Goal: Information Seeking & Learning: Learn about a topic

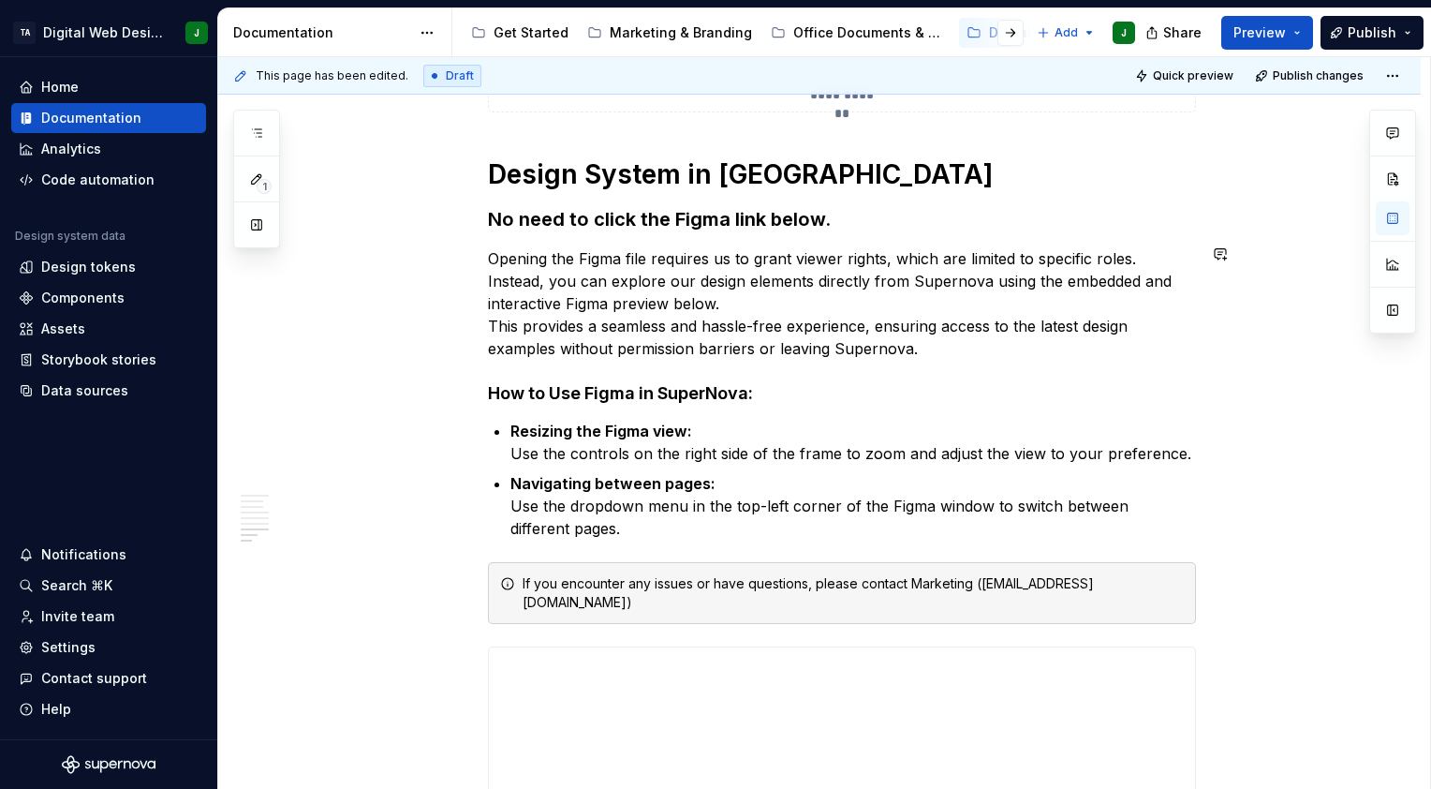
scroll to position [2248, 0]
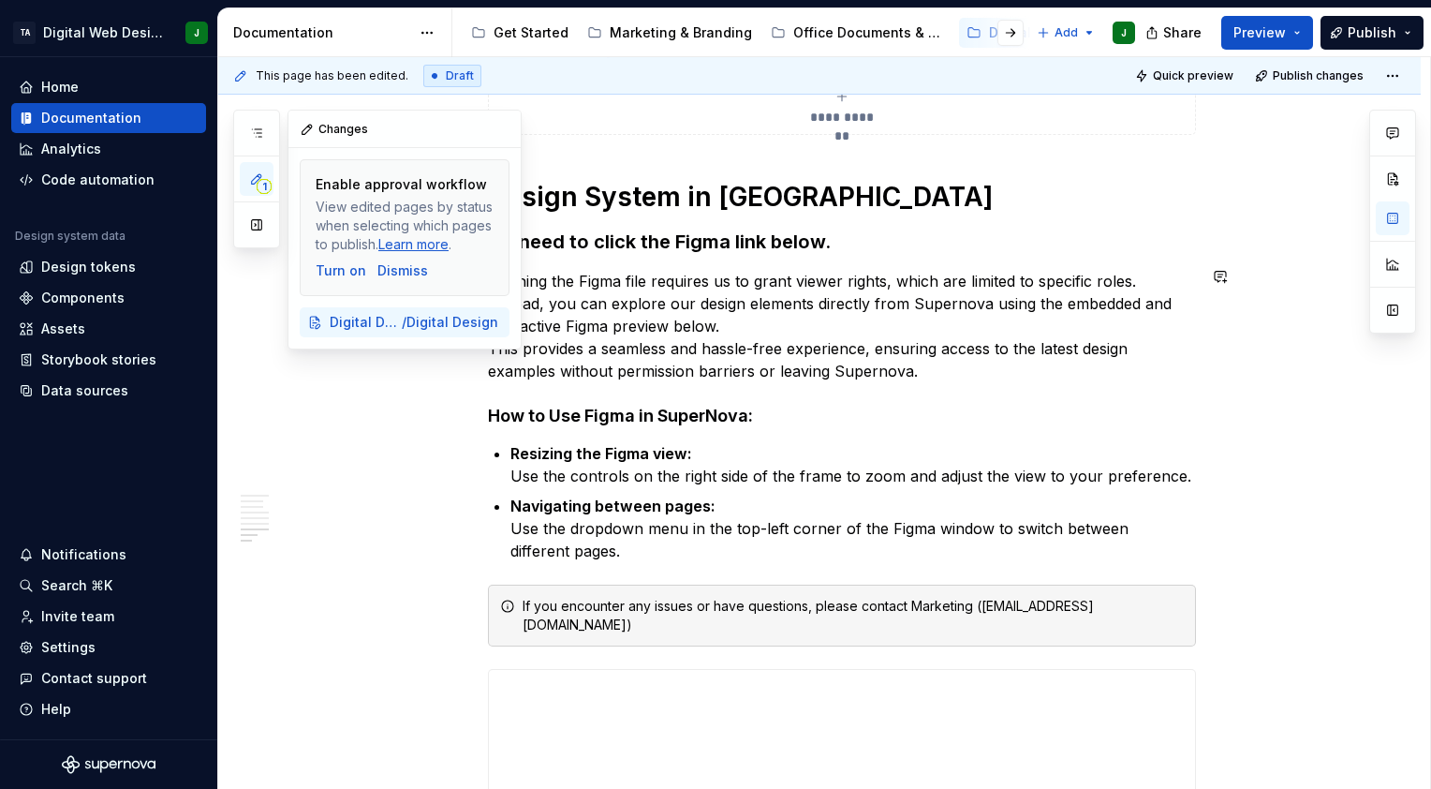
click at [255, 317] on div "1 Pages Add Accessibility guide for tree Page tree. Navigate the tree with the …" at bounding box center [377, 230] width 288 height 240
click at [248, 215] on button "button" at bounding box center [257, 225] width 34 height 34
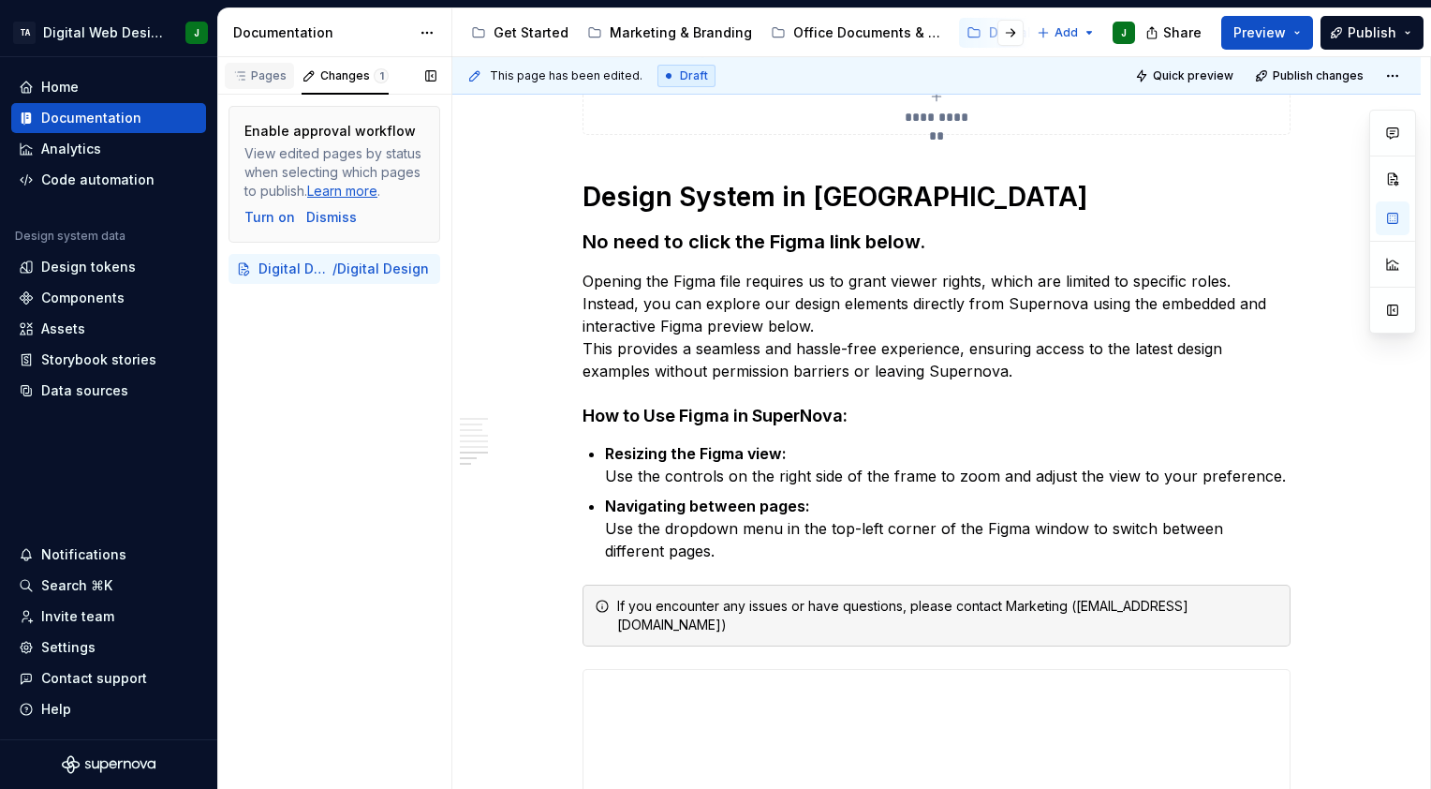
click at [257, 71] on div "Pages" at bounding box center [259, 75] width 54 height 15
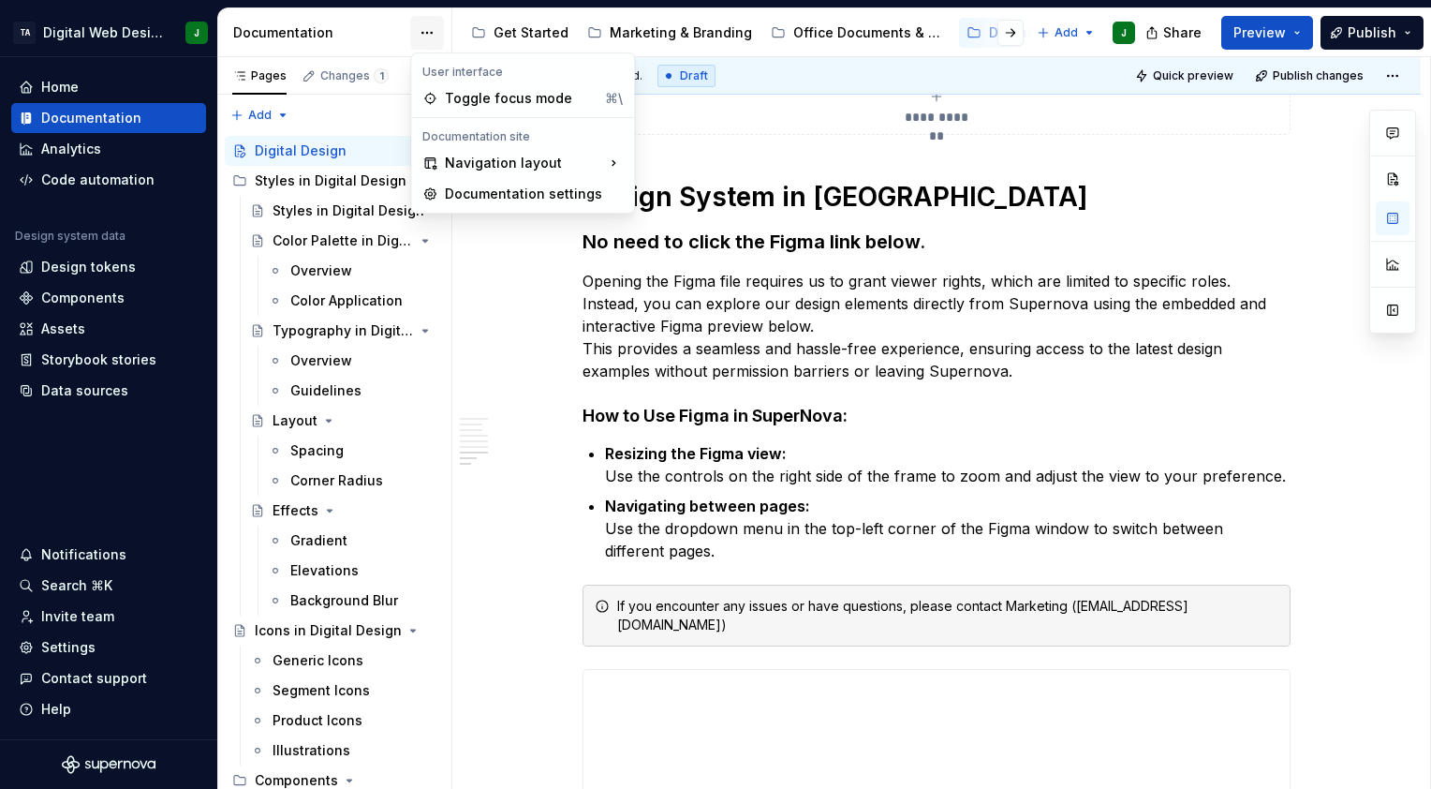
click at [427, 28] on html "TA Digital Web Design J Home Documentation Analytics Code automation Design sys…" at bounding box center [715, 394] width 1431 height 789
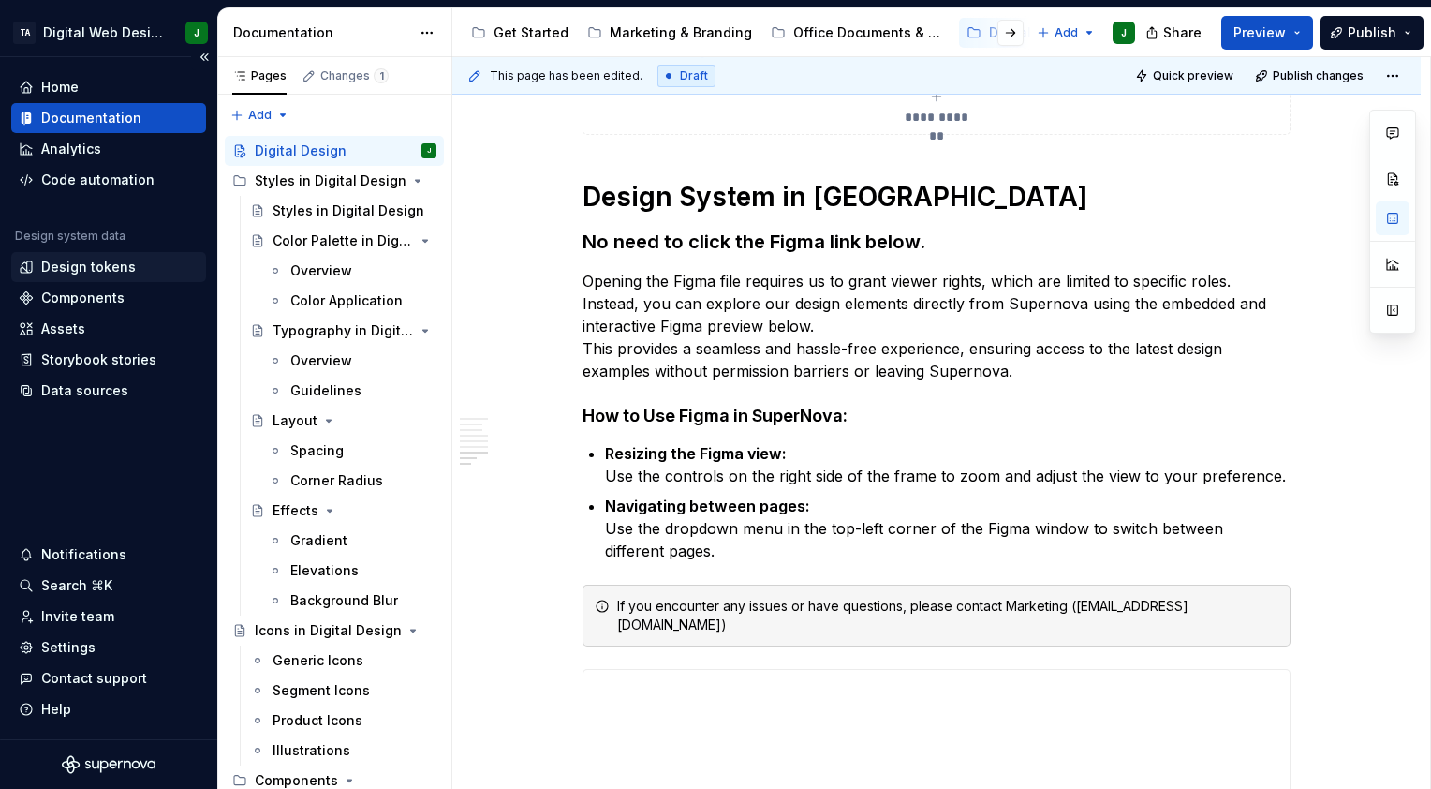
click at [81, 264] on html "TA Digital Web Design J Home Documentation Analytics Code automation Design sys…" at bounding box center [715, 394] width 1431 height 789
click at [99, 277] on div "Design tokens" at bounding box center [108, 267] width 195 height 30
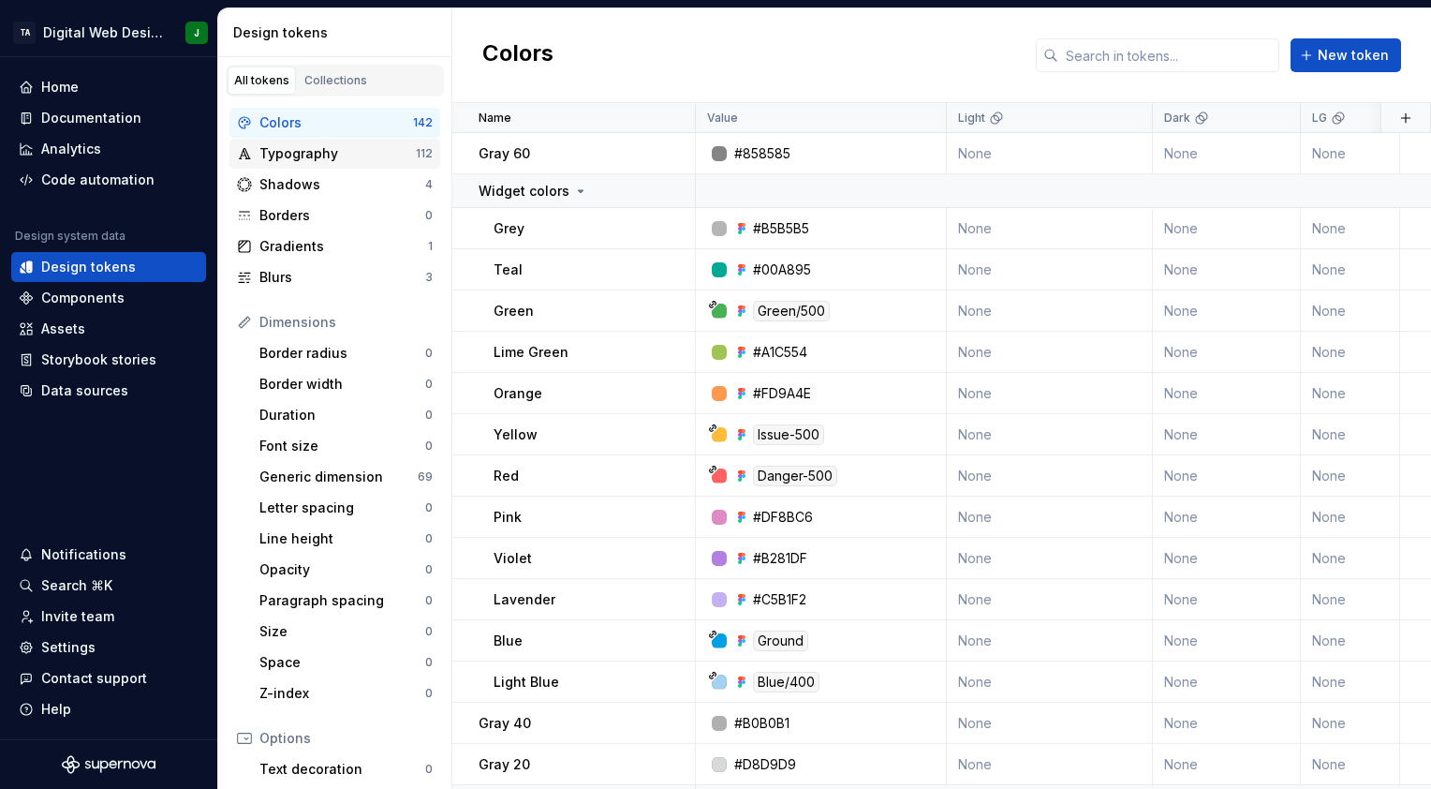
drag, startPoint x: 320, startPoint y: 149, endPoint x: 319, endPoint y: 140, distance: 9.4
click at [319, 140] on div "Typography 112" at bounding box center [334, 154] width 211 height 30
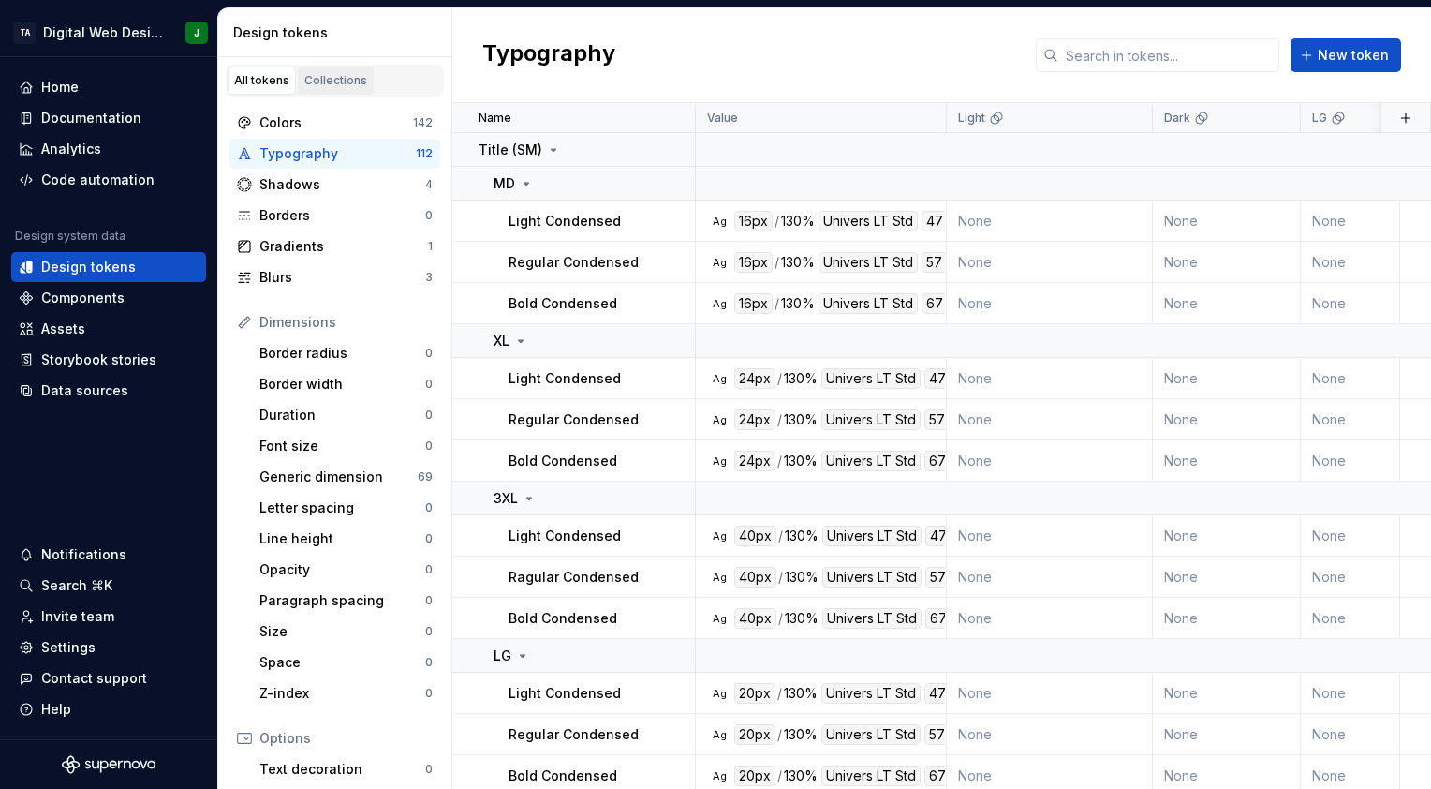
click at [321, 85] on div "Collections" at bounding box center [335, 80] width 63 height 15
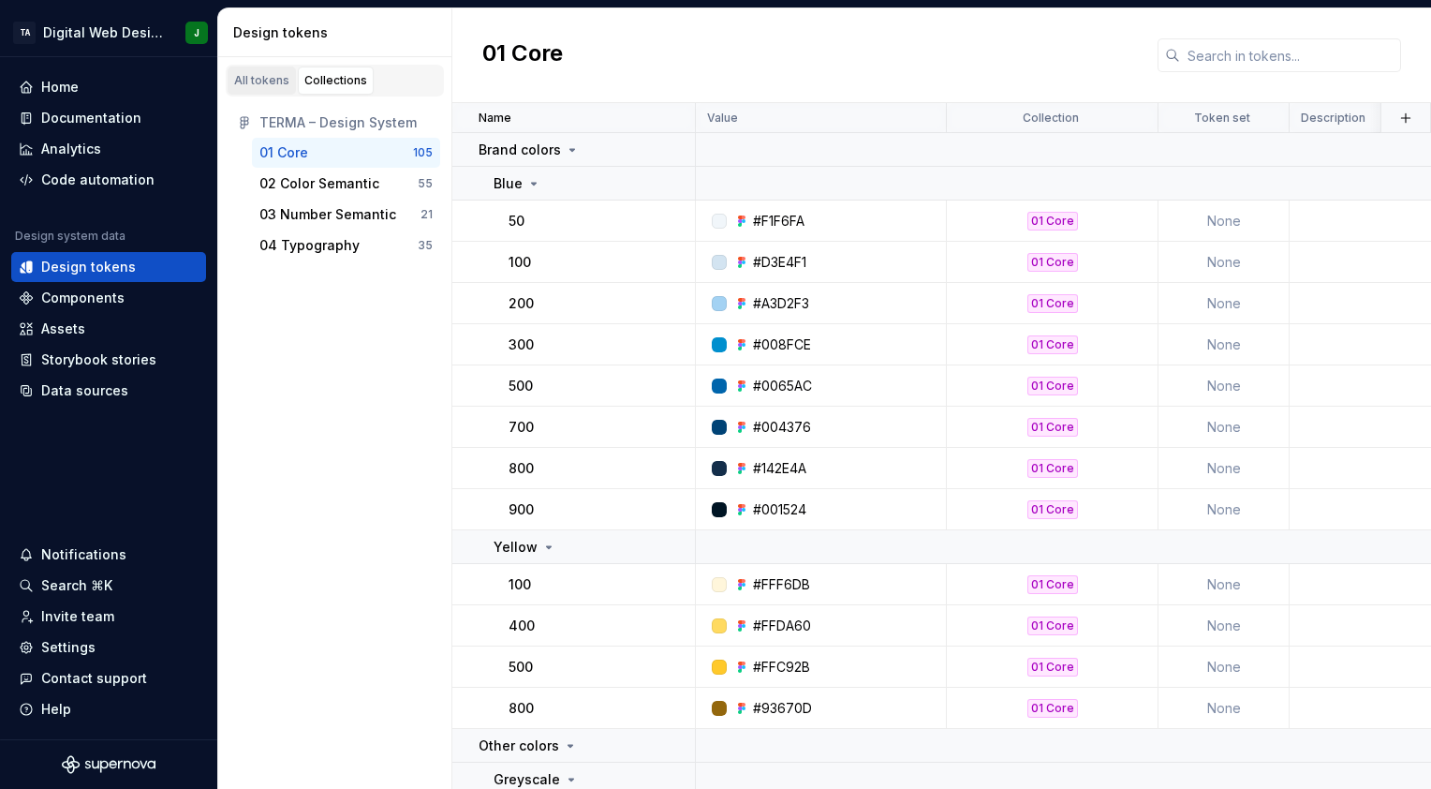
click at [256, 88] on link "All tokens" at bounding box center [262, 81] width 68 height 28
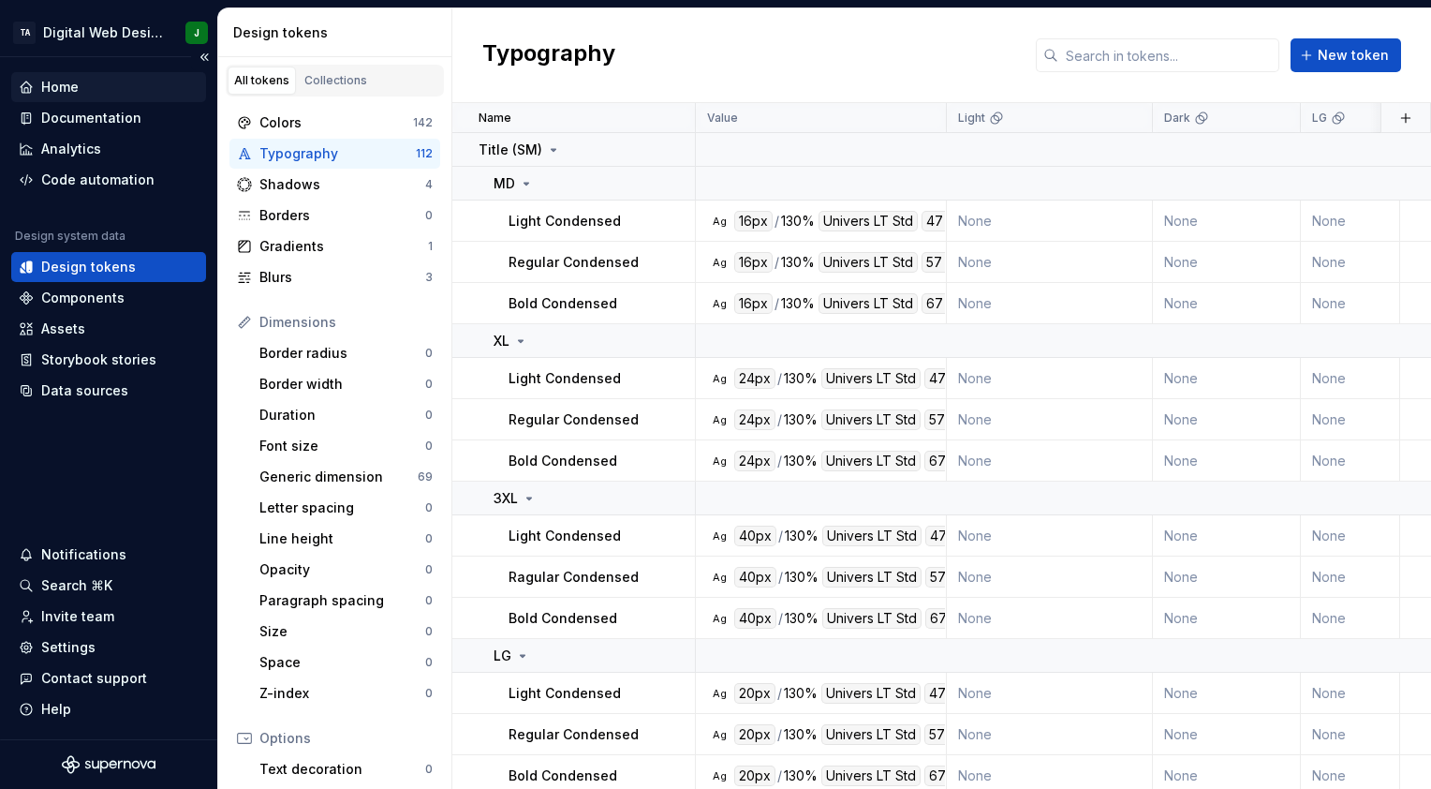
click at [141, 85] on div "Home" at bounding box center [109, 87] width 180 height 19
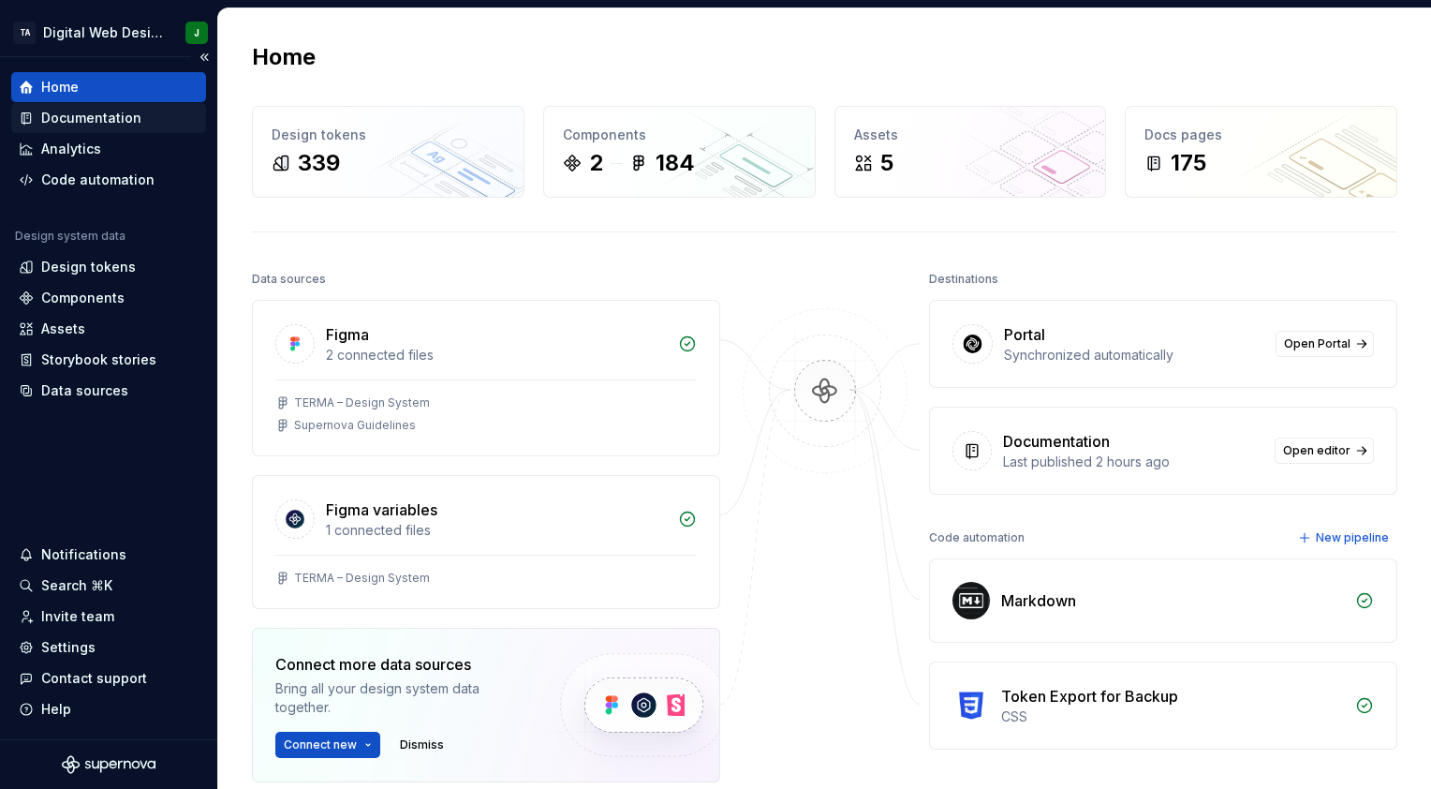
click at [127, 122] on div "Documentation" at bounding box center [91, 118] width 100 height 19
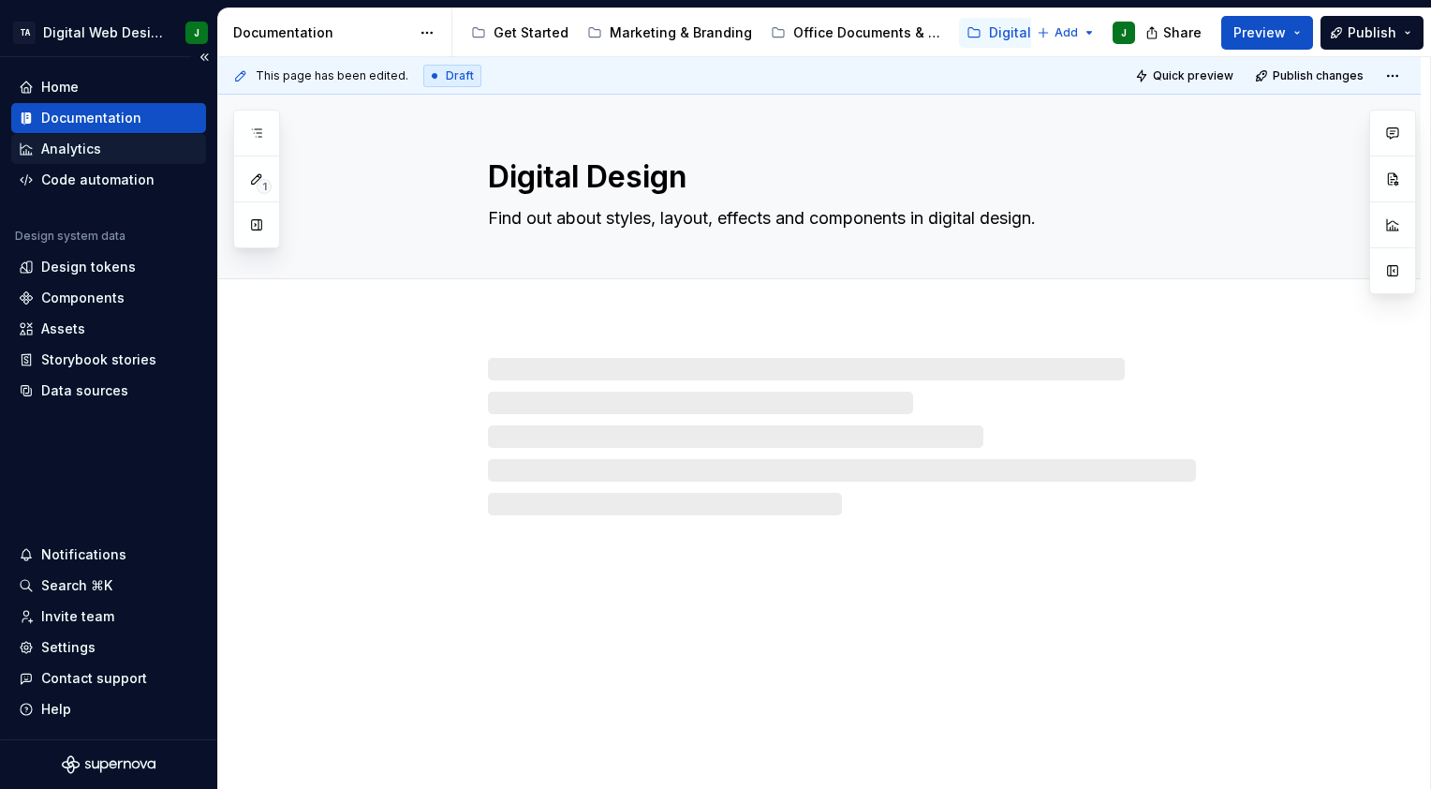
click at [112, 144] on div "Analytics" at bounding box center [109, 149] width 180 height 19
type textarea "*"
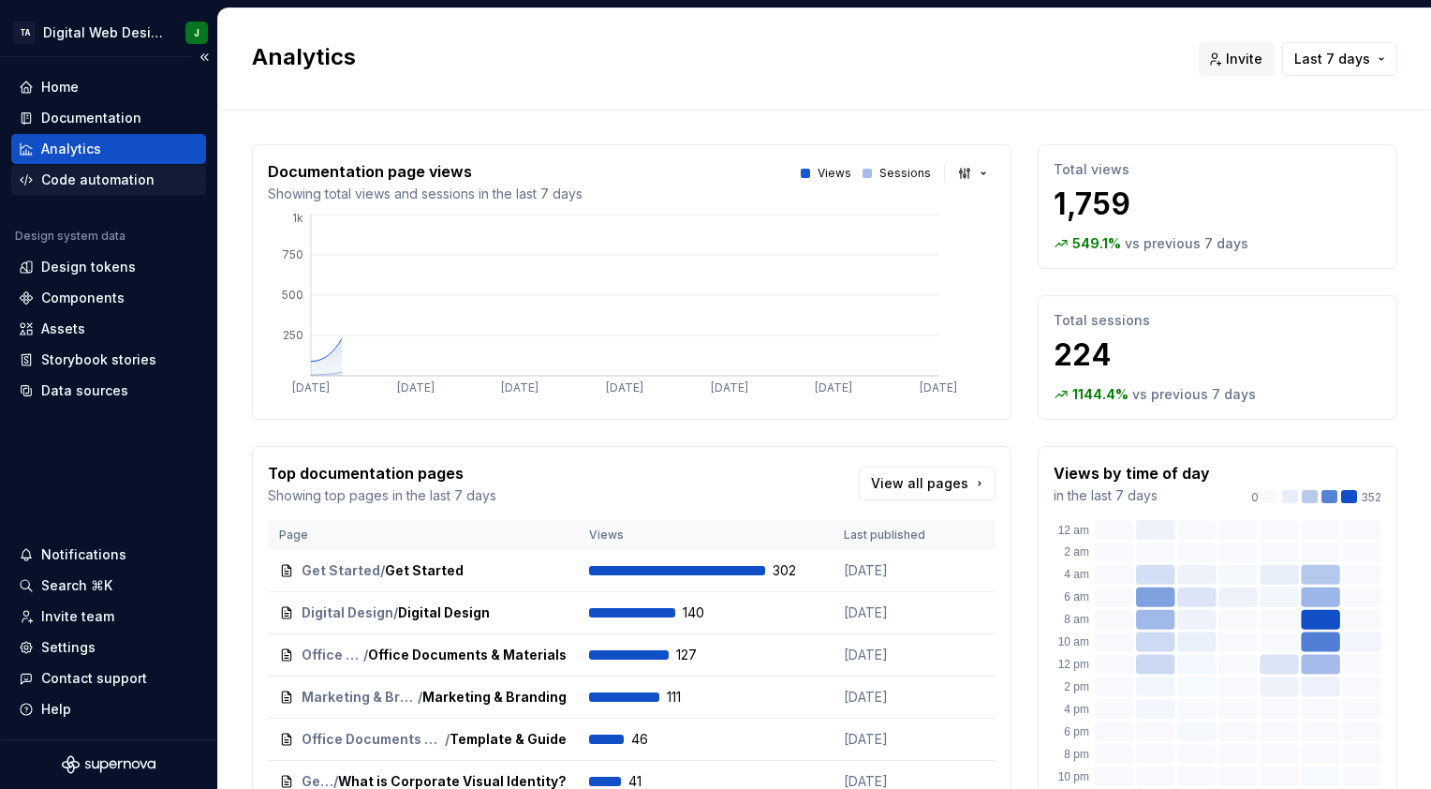
click at [97, 182] on div "Code automation" at bounding box center [97, 179] width 113 height 19
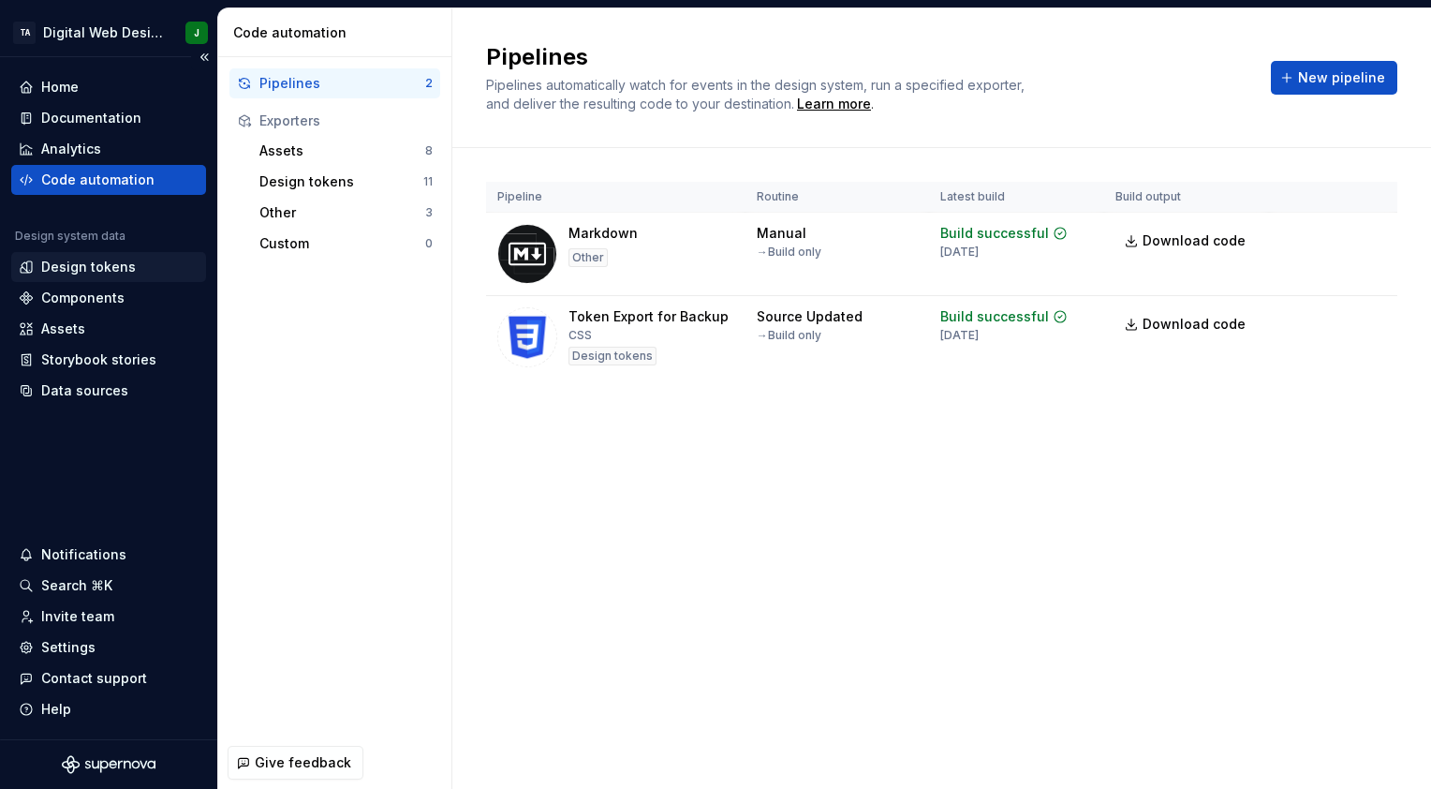
click at [103, 264] on div "Design tokens" at bounding box center [88, 267] width 95 height 19
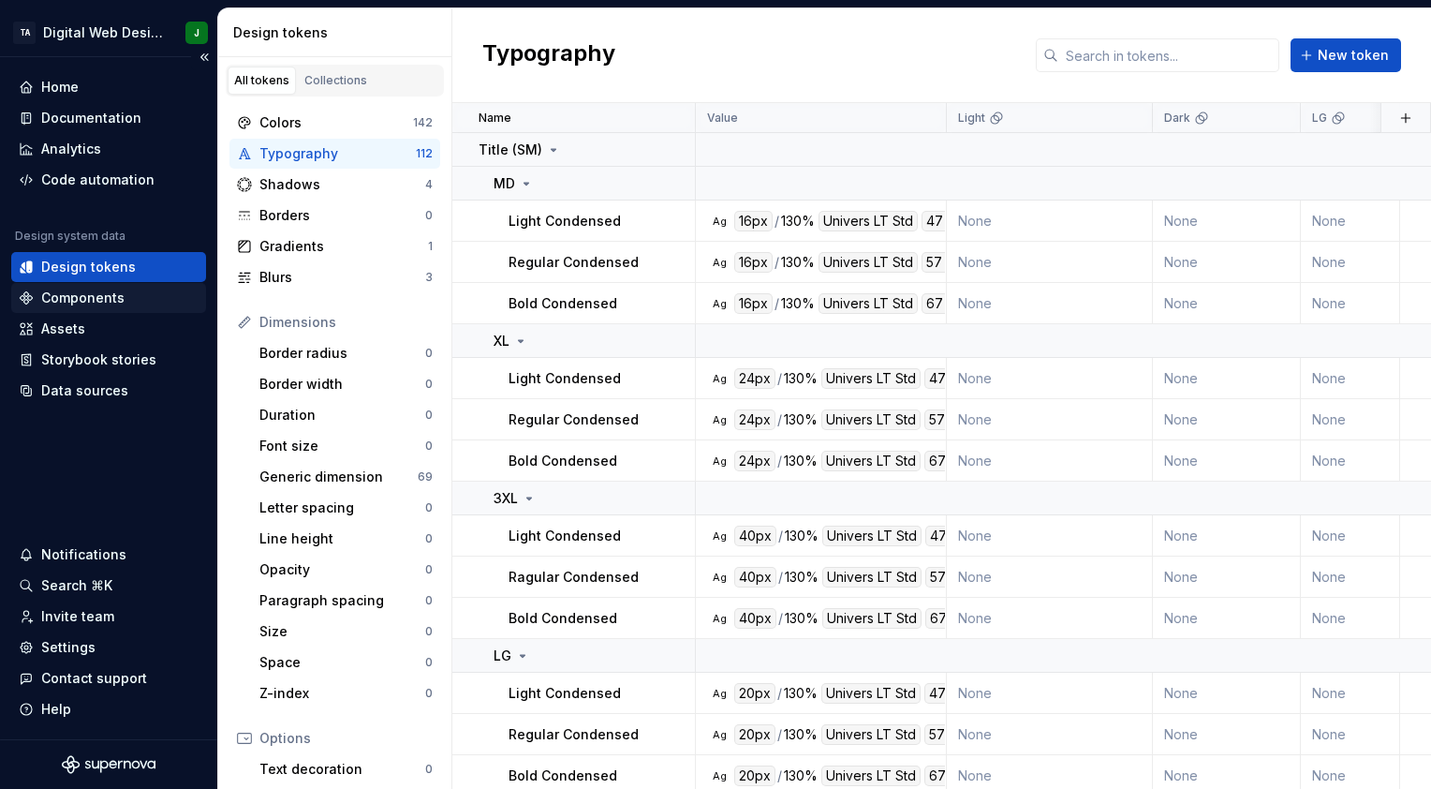
drag, startPoint x: 94, startPoint y: 301, endPoint x: 101, endPoint y: 284, distance: 18.4
click at [101, 284] on div "Components" at bounding box center [108, 298] width 195 height 30
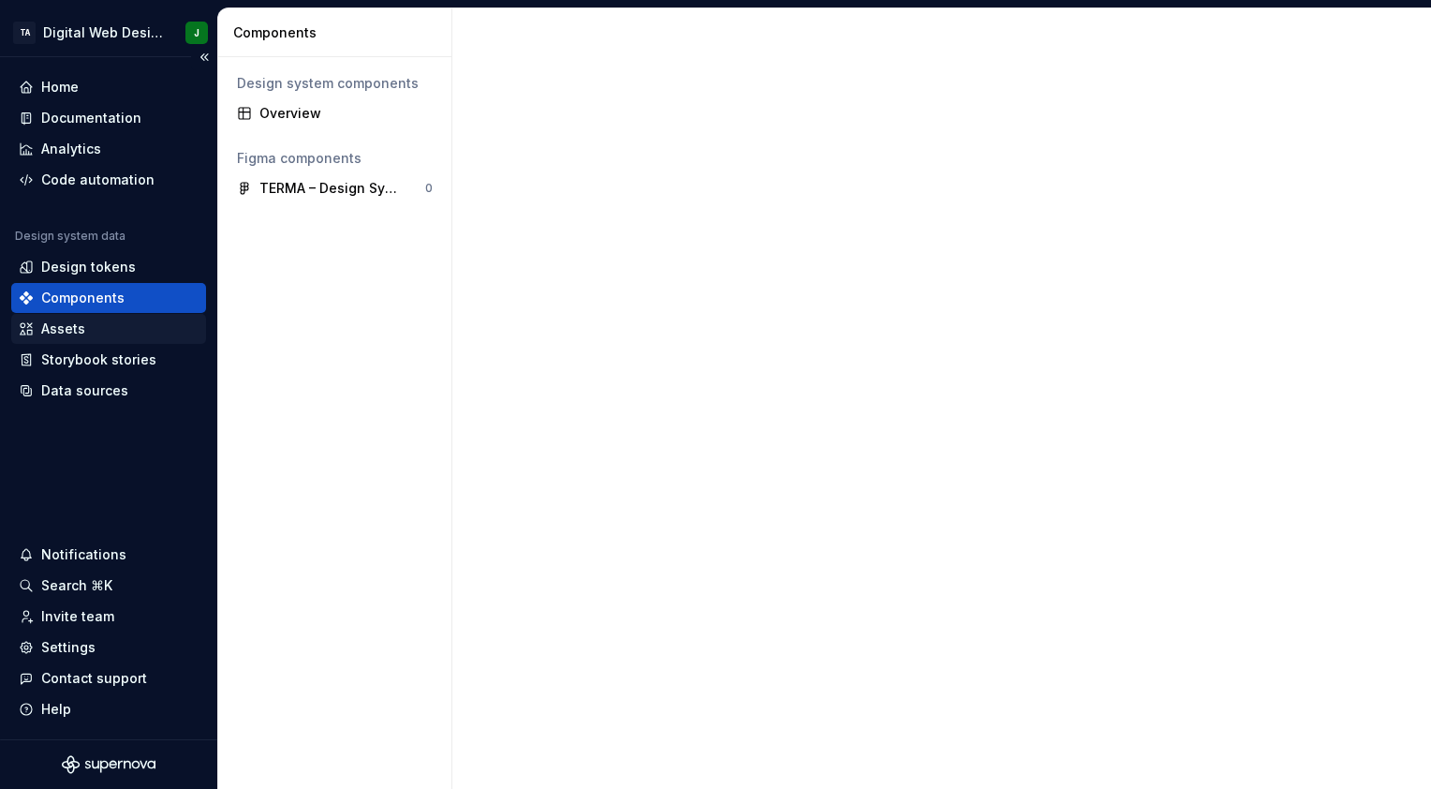
click at [86, 321] on div "Assets" at bounding box center [109, 328] width 180 height 19
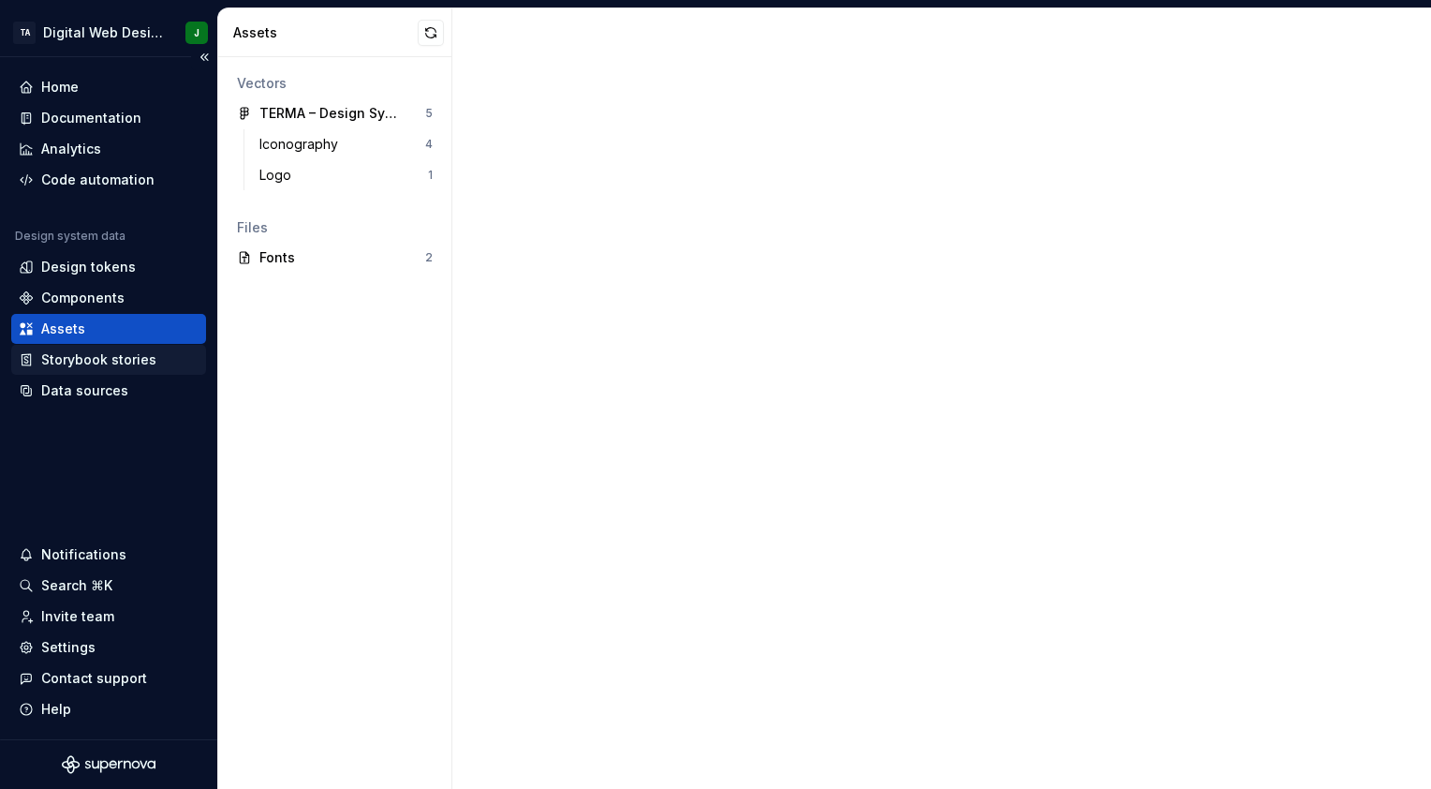
click at [86, 361] on div "Storybook stories" at bounding box center [98, 359] width 115 height 19
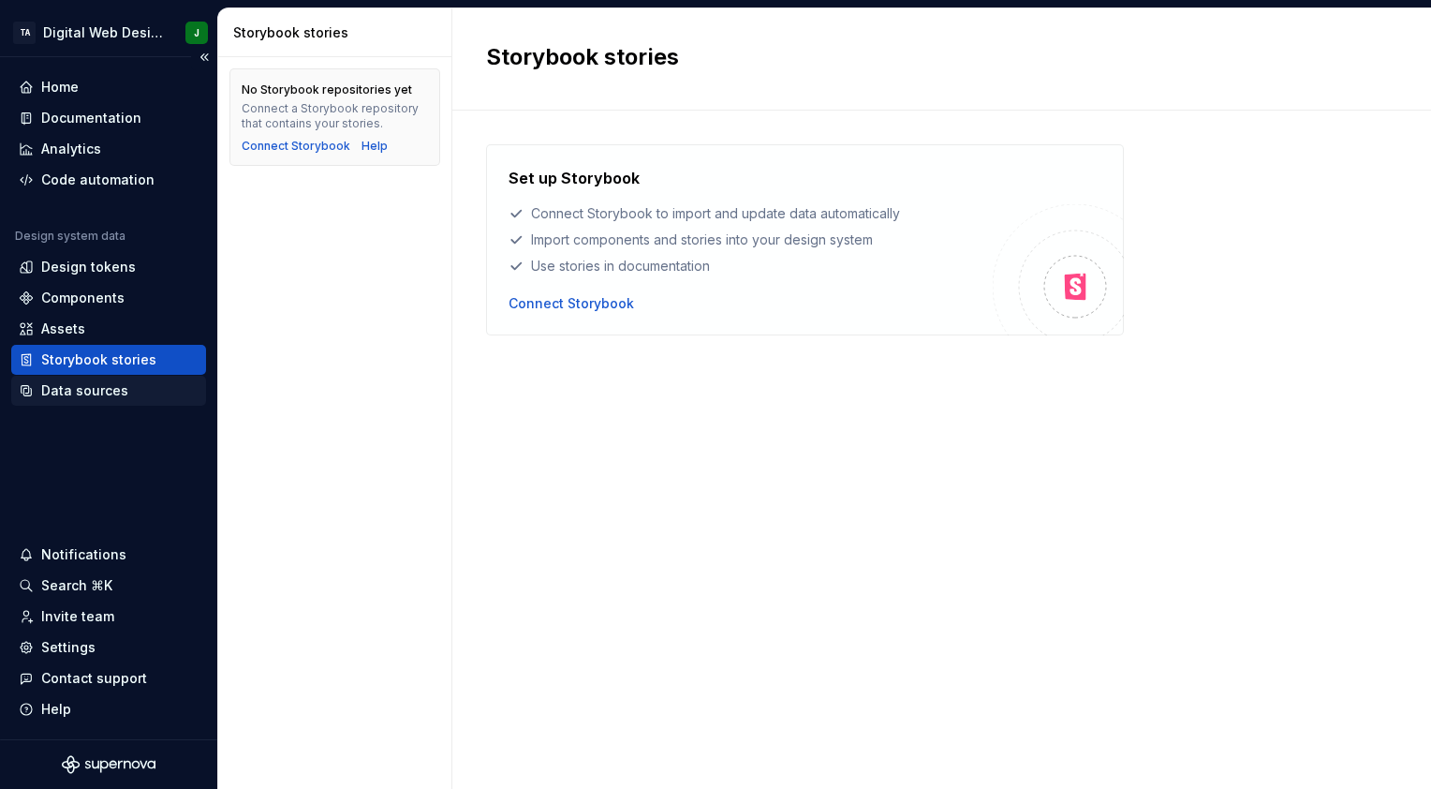
click at [79, 392] on div "Data sources" at bounding box center [84, 390] width 87 height 19
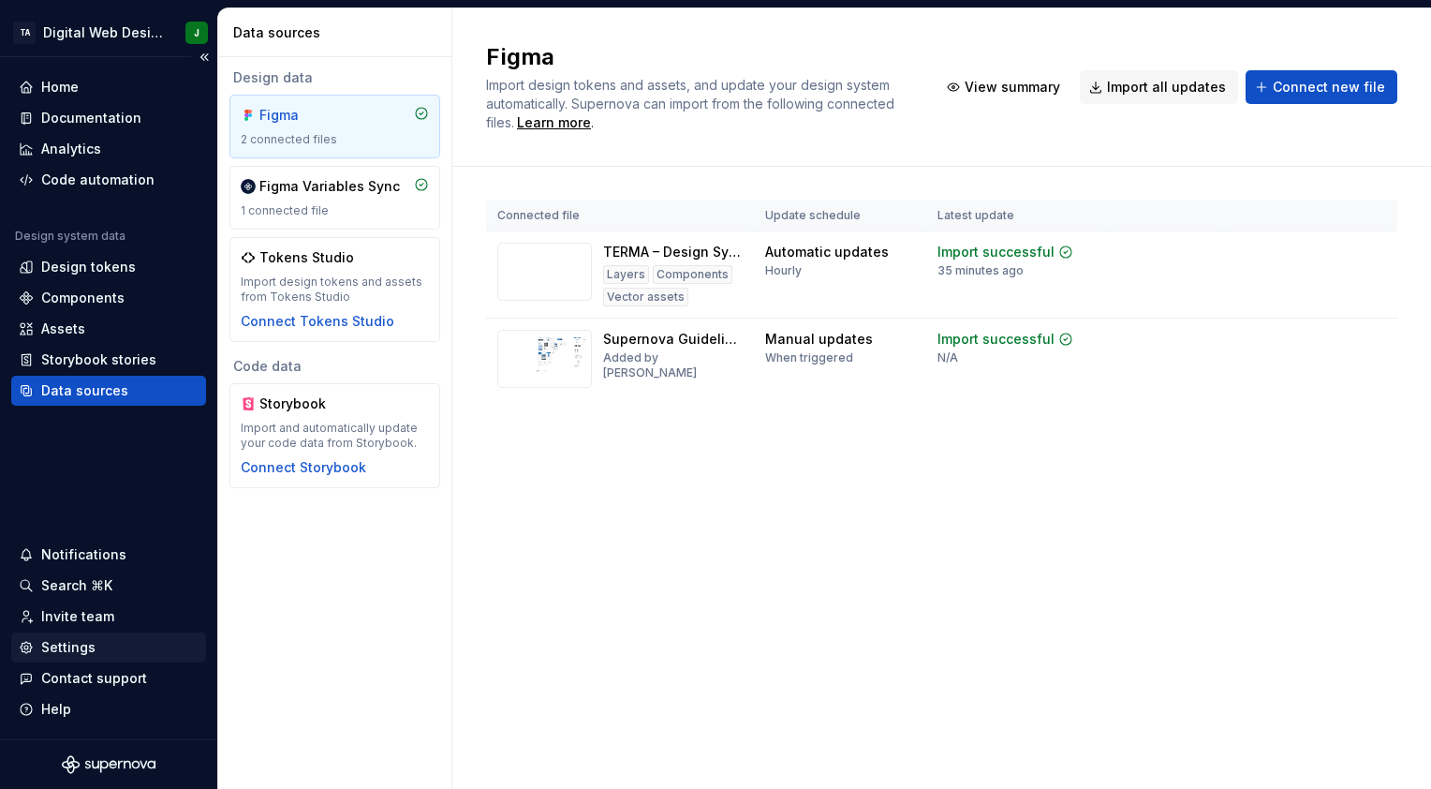
click at [100, 657] on div "Settings" at bounding box center [109, 647] width 180 height 19
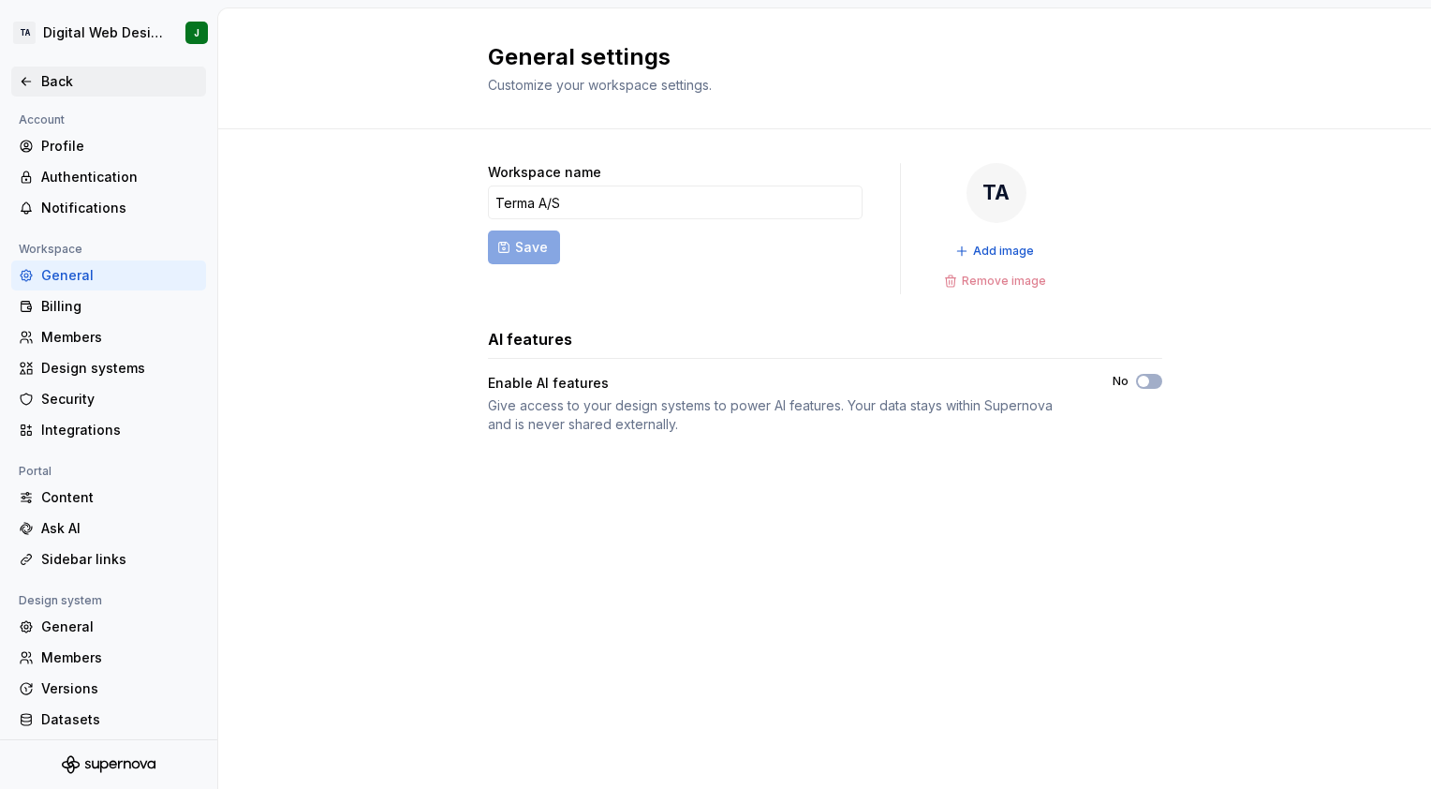
click at [23, 83] on icon at bounding box center [26, 81] width 8 height 7
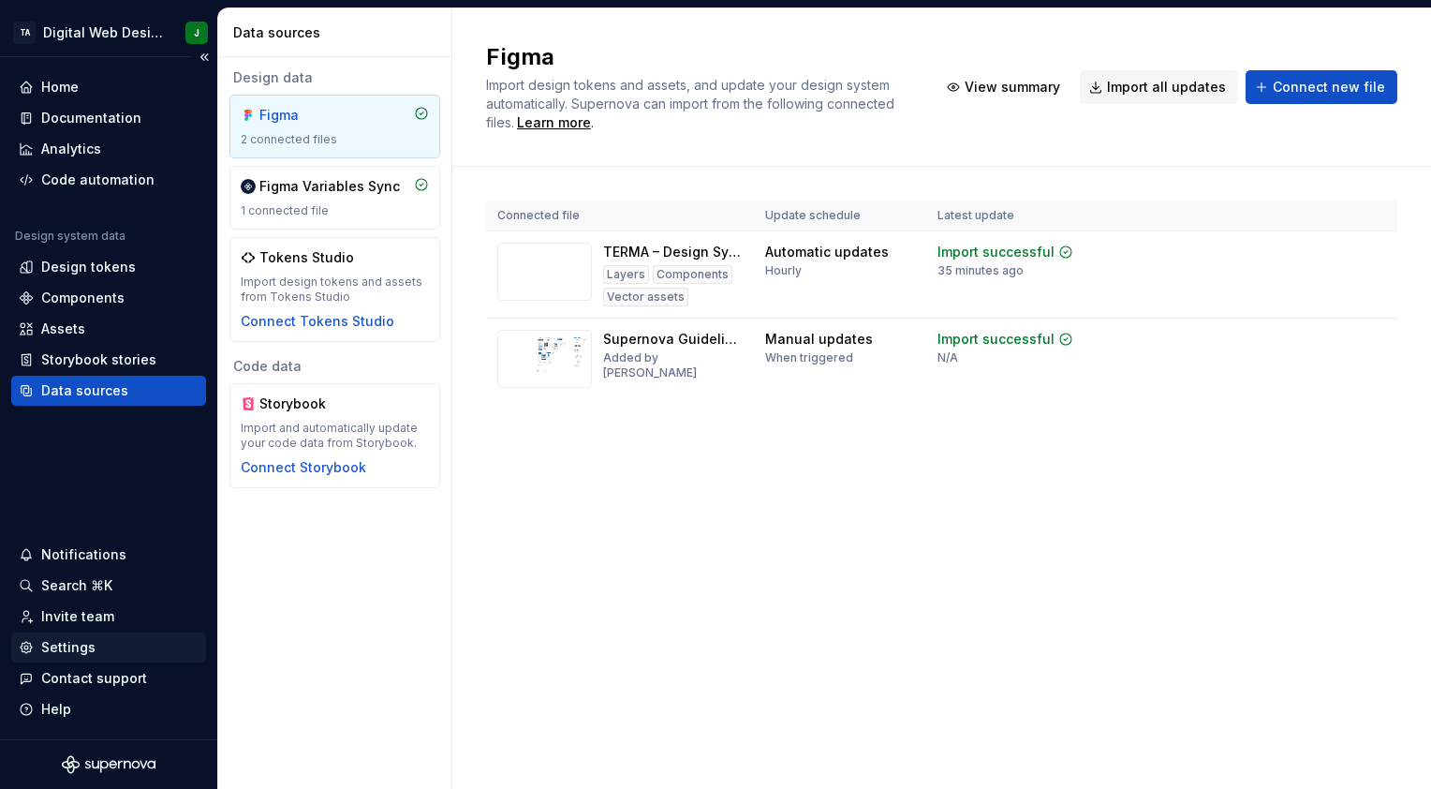
click at [108, 635] on div "Settings" at bounding box center [108, 647] width 195 height 30
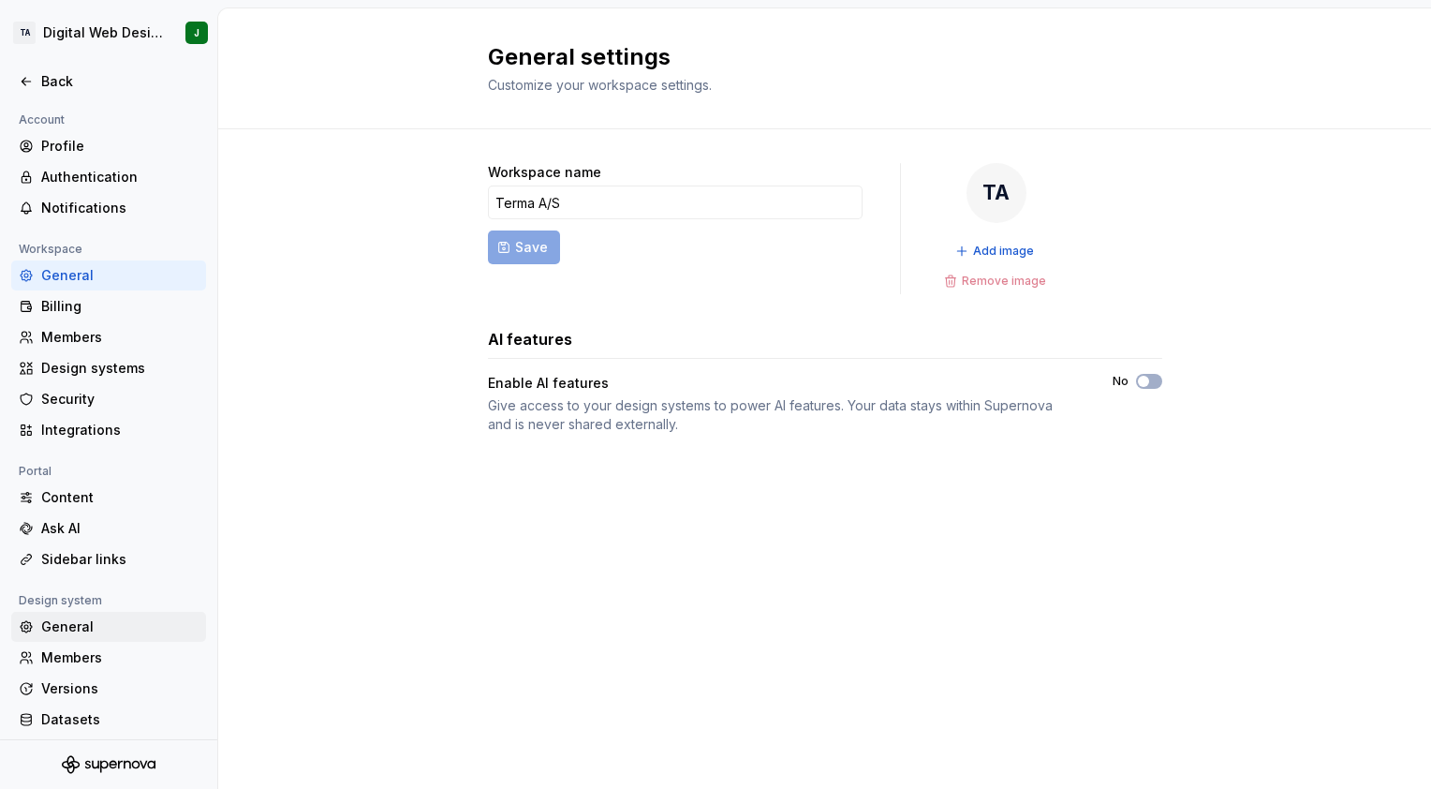
click at [111, 633] on div "General" at bounding box center [119, 626] width 157 height 19
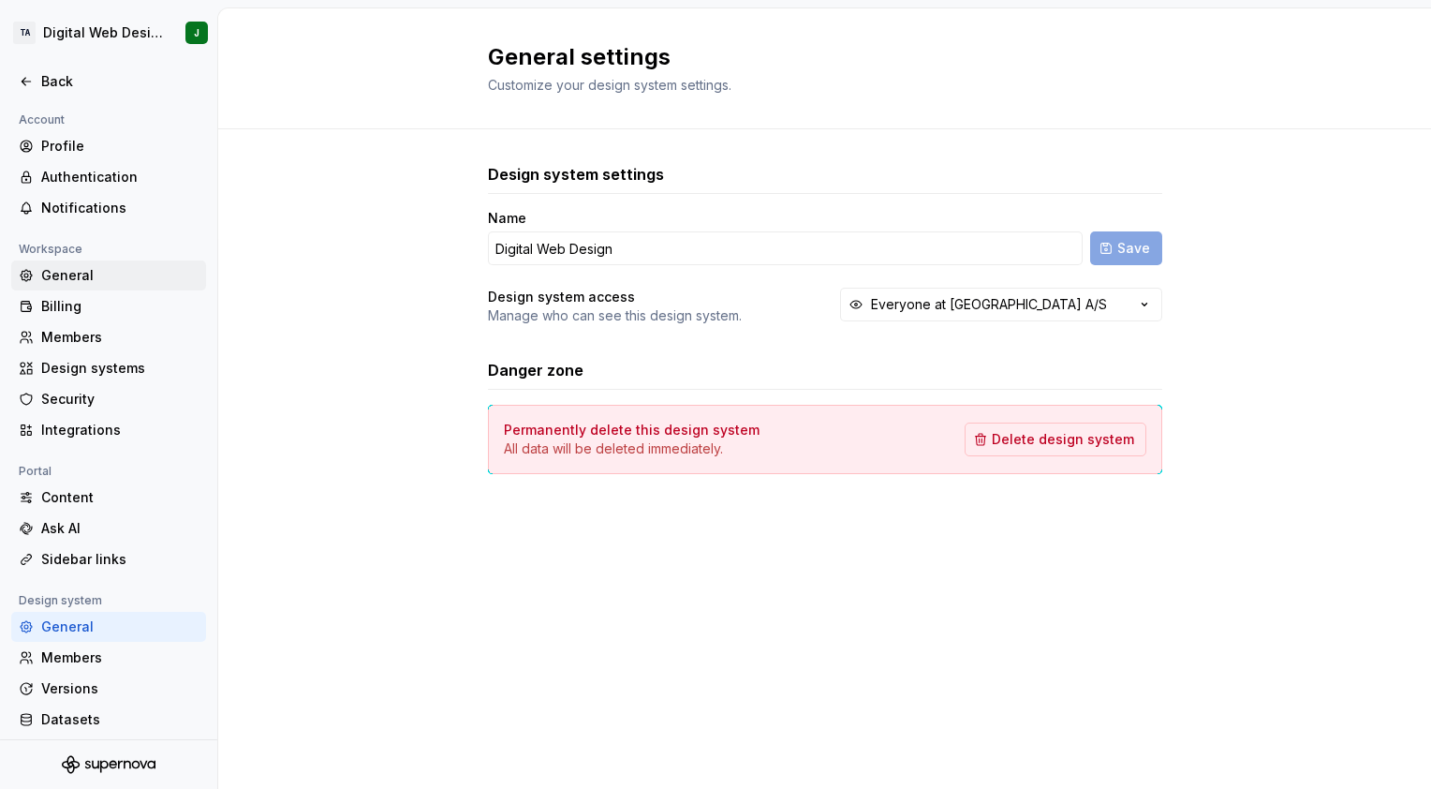
click at [97, 282] on div "General" at bounding box center [119, 275] width 157 height 19
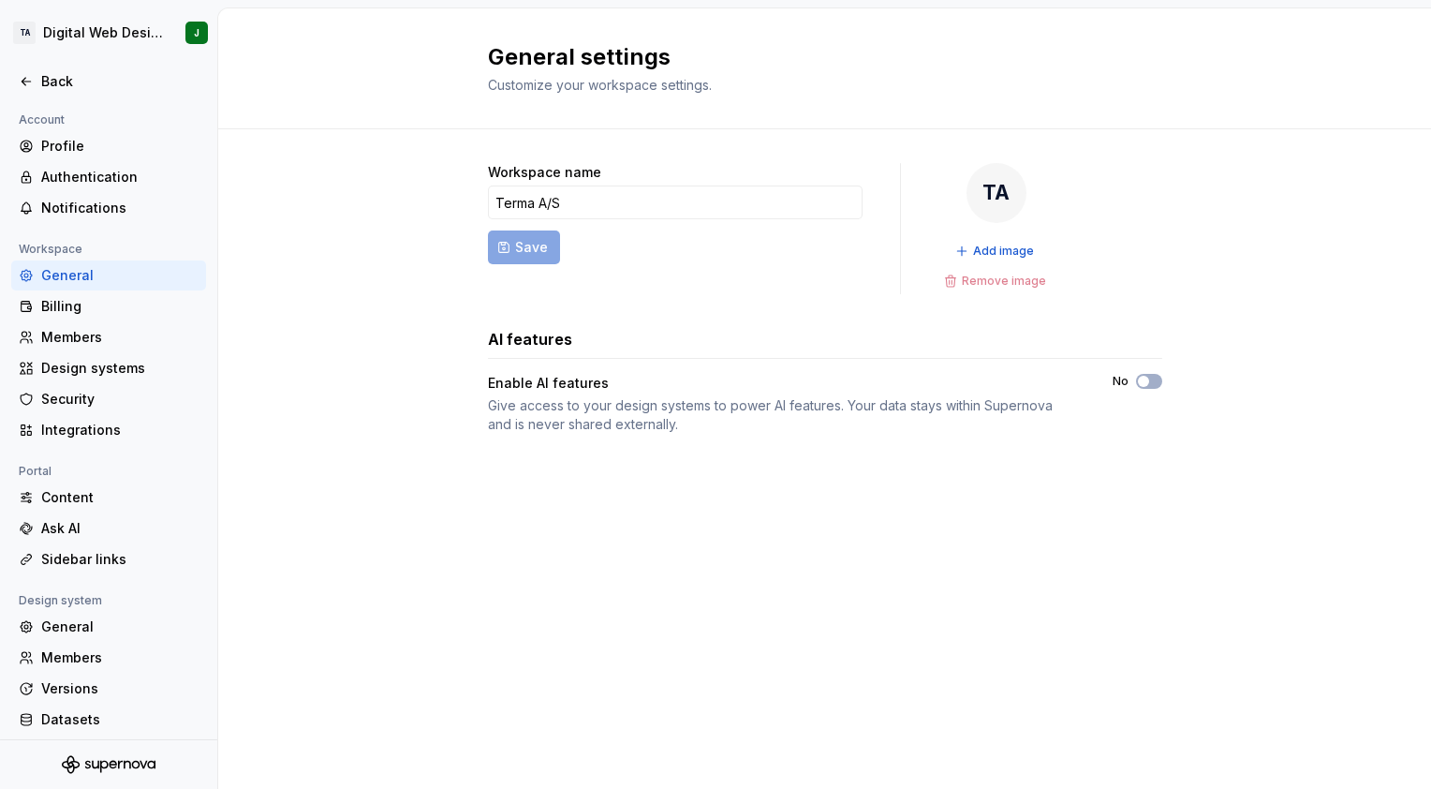
click at [97, 282] on div "General" at bounding box center [119, 275] width 157 height 19
click at [132, 615] on div "General" at bounding box center [108, 627] width 195 height 30
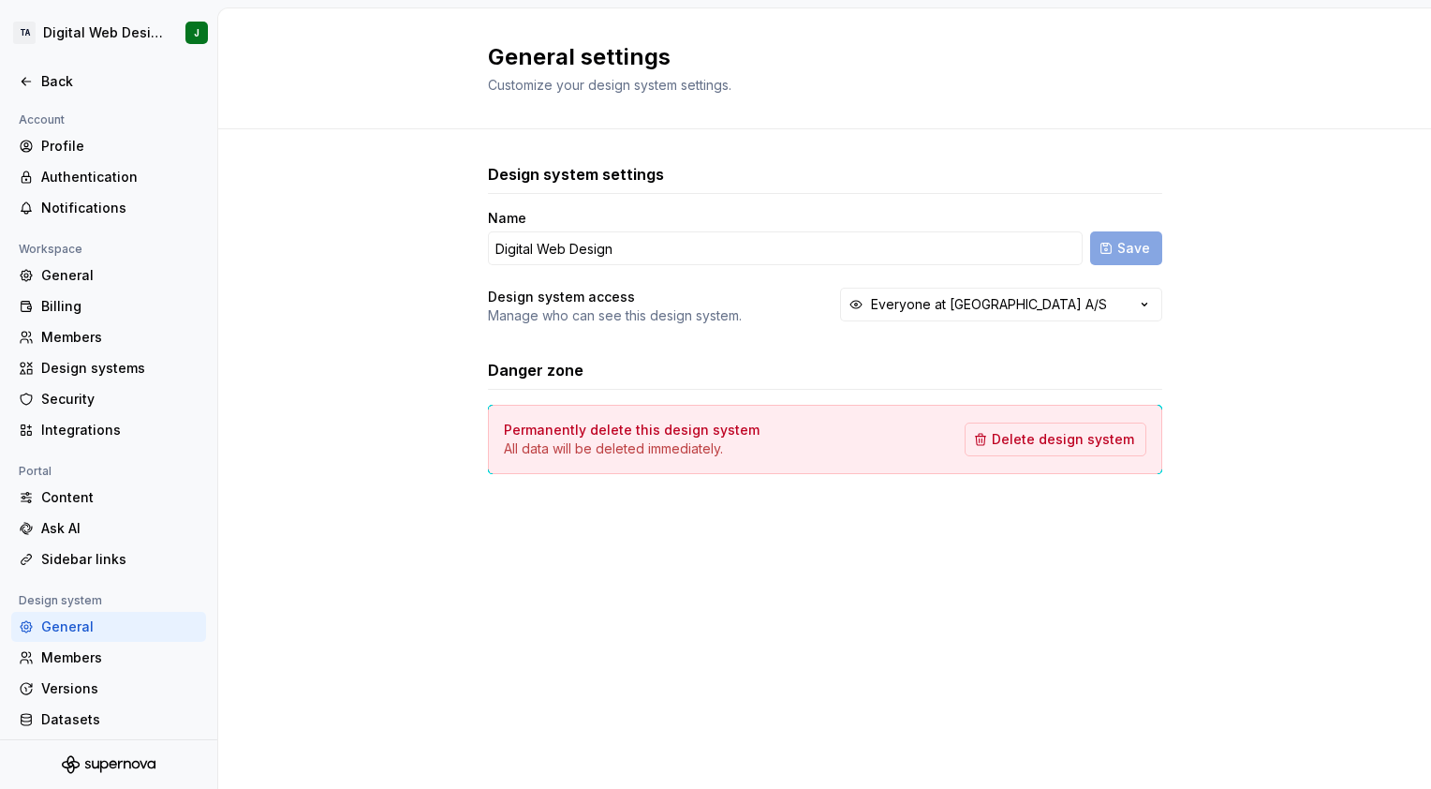
scroll to position [37, 0]
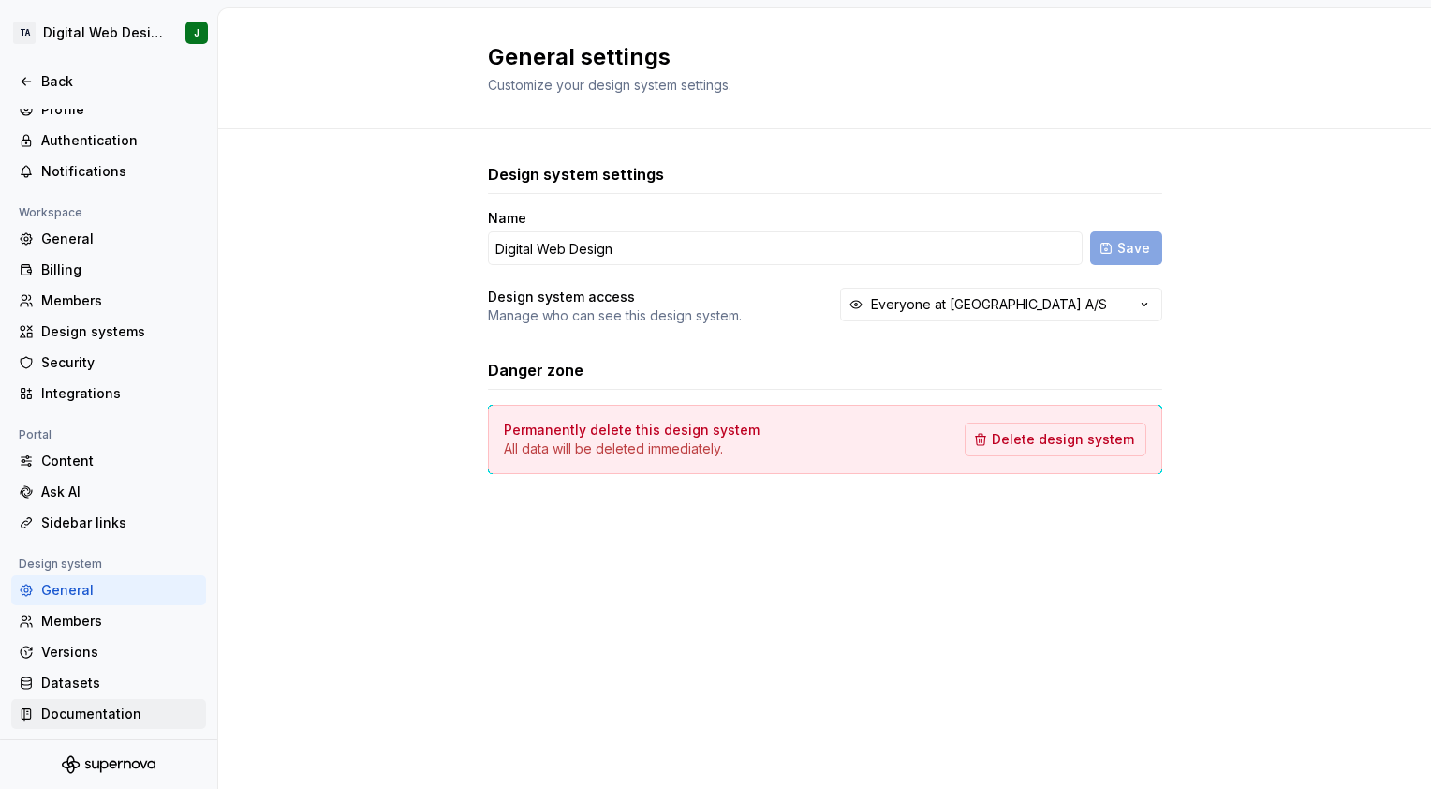
click at [130, 717] on div "Documentation" at bounding box center [119, 713] width 157 height 19
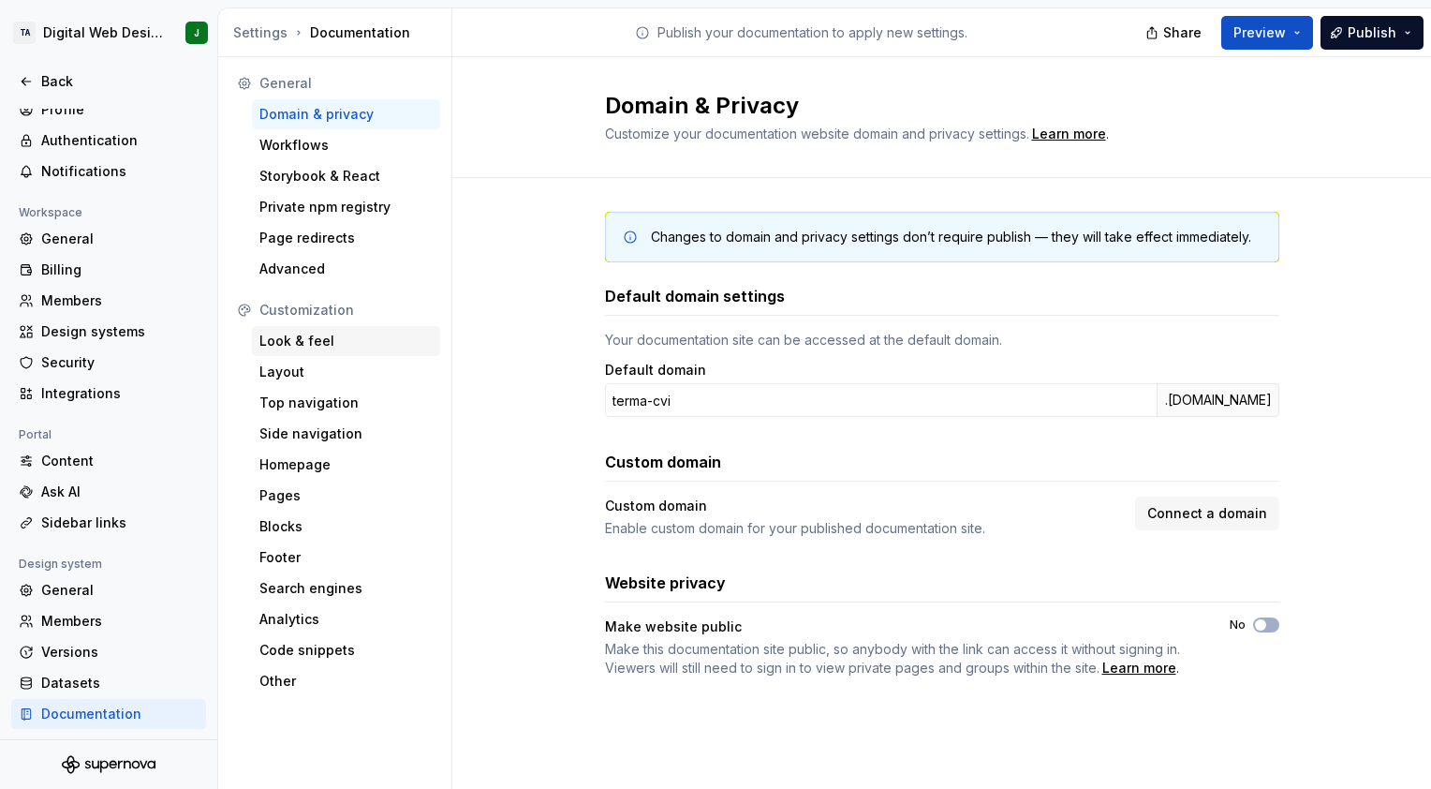
click at [322, 350] on div "Look & feel" at bounding box center [346, 341] width 188 height 30
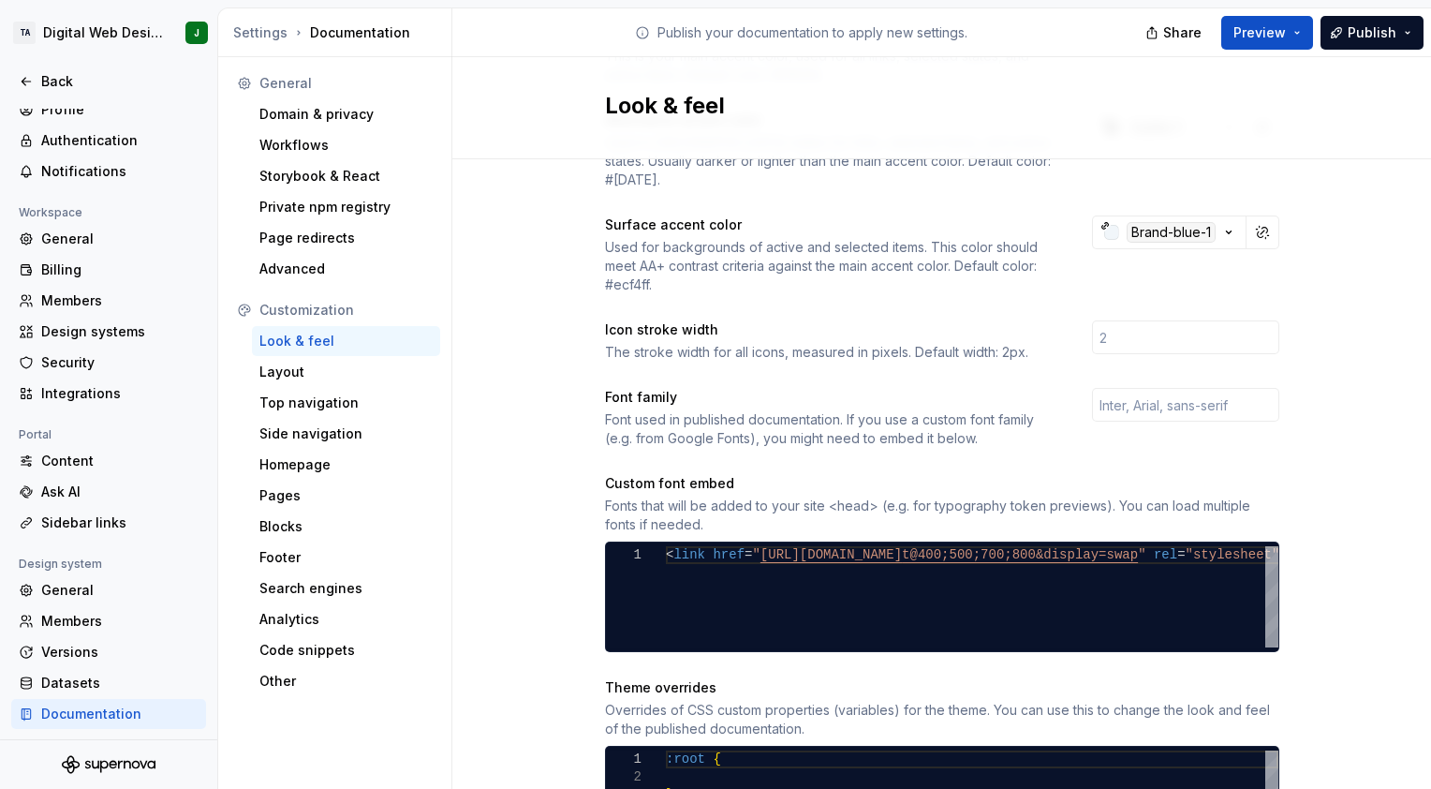
scroll to position [478, 0]
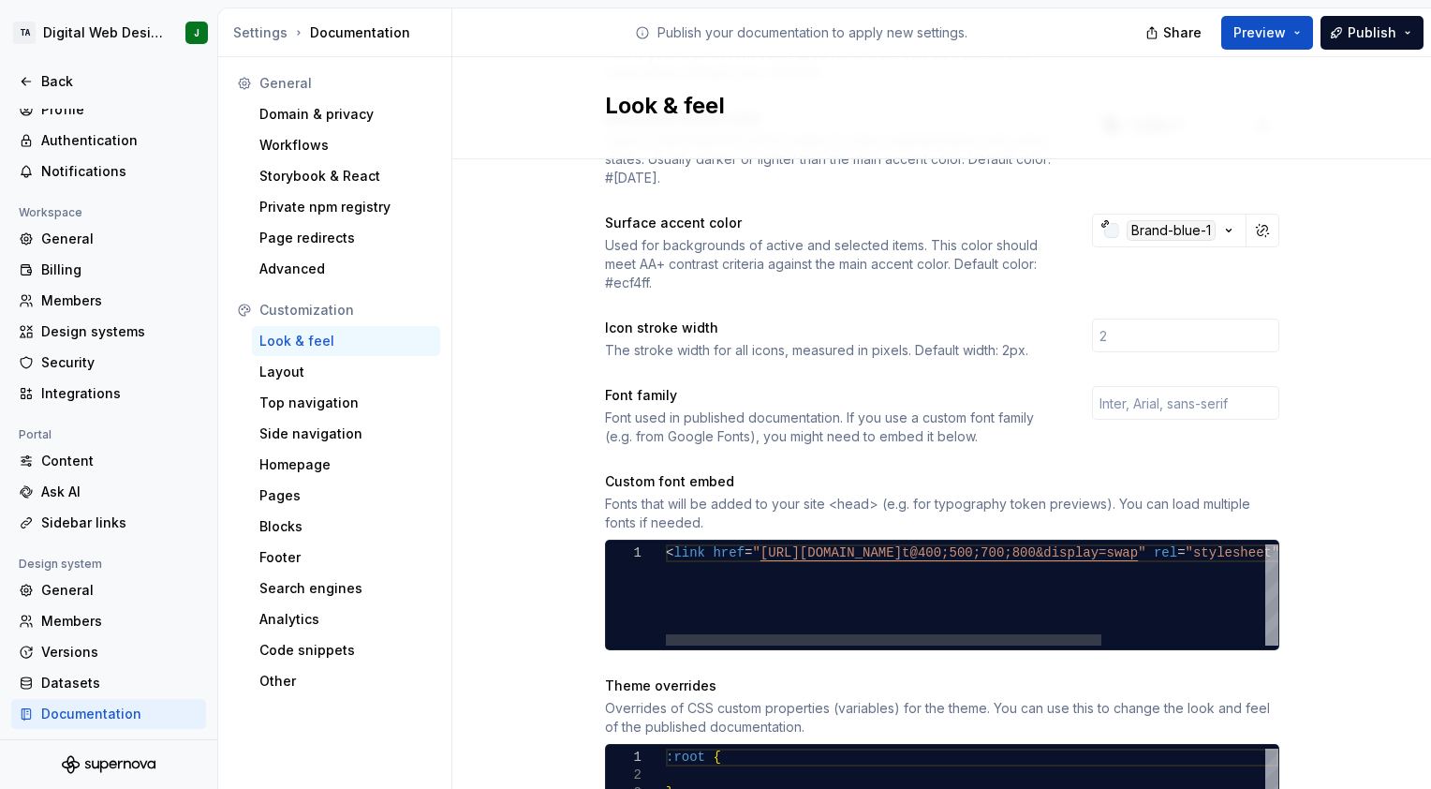
type textarea "**********"
click at [710, 587] on div "< link href = " [URL][DOMAIN_NAME] t@400;500;700;800&display=swap " rel = "styl…" at bounding box center [1087, 594] width 842 height 101
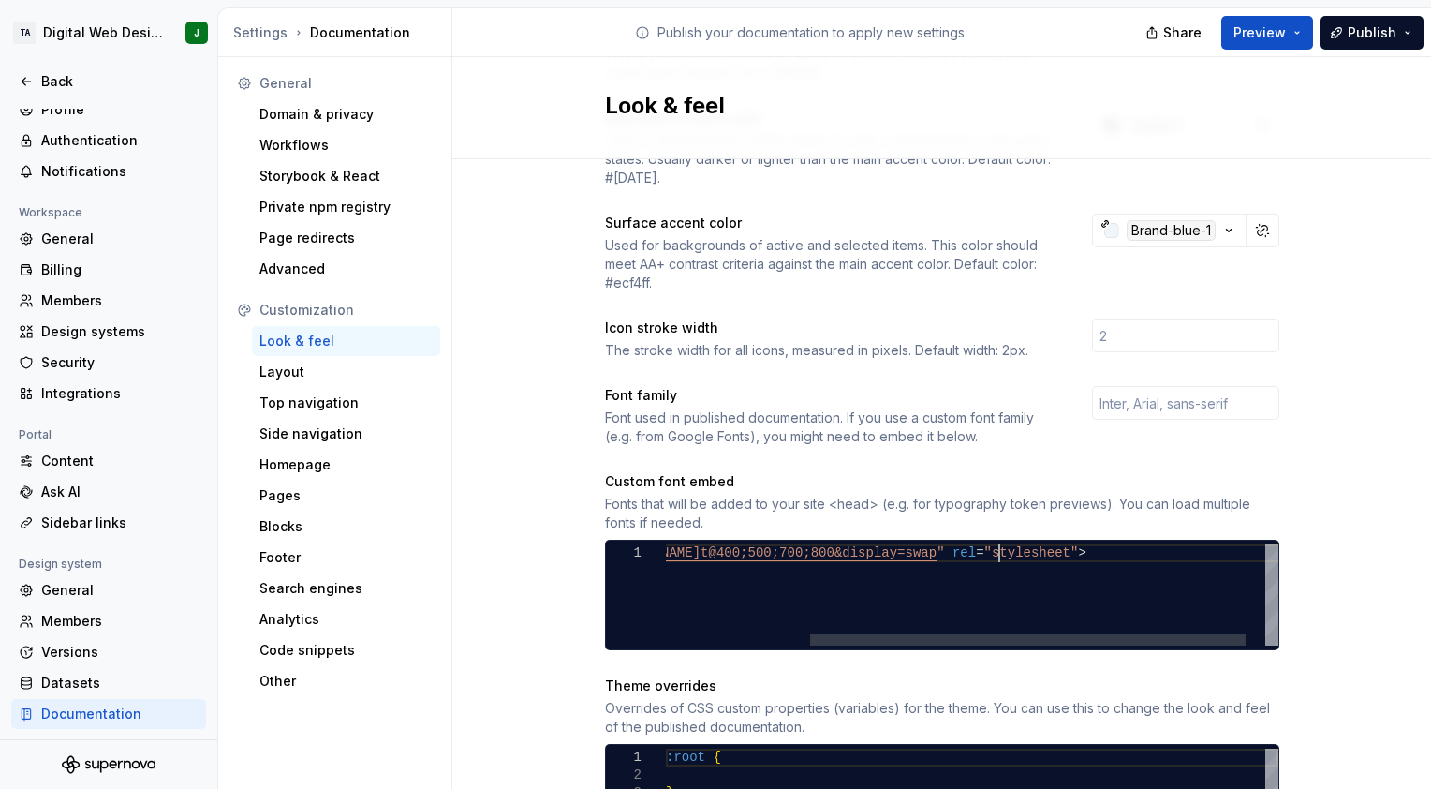
click at [710, 544] on div "< link href = " [URL][DOMAIN_NAME] t@400;500;700;800&display=swap " rel = "styl…" at bounding box center [886, 594] width 842 height 101
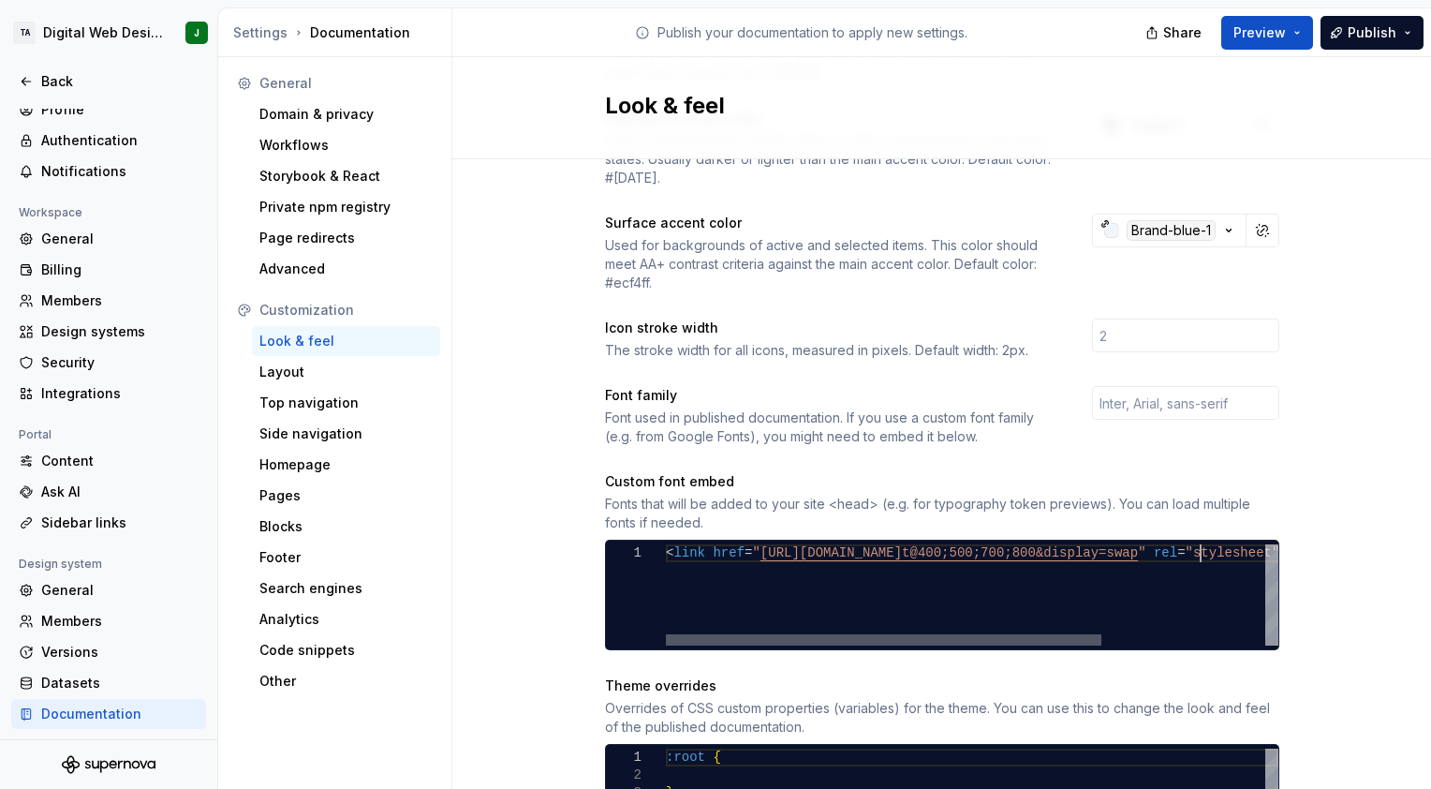
click at [710, 634] on div at bounding box center [884, 639] width 436 height 11
click at [710, 544] on div "< link href = " [URL][DOMAIN_NAME] t@400;500;700;800&display=swap " rel = "styl…" at bounding box center [1087, 594] width 842 height 101
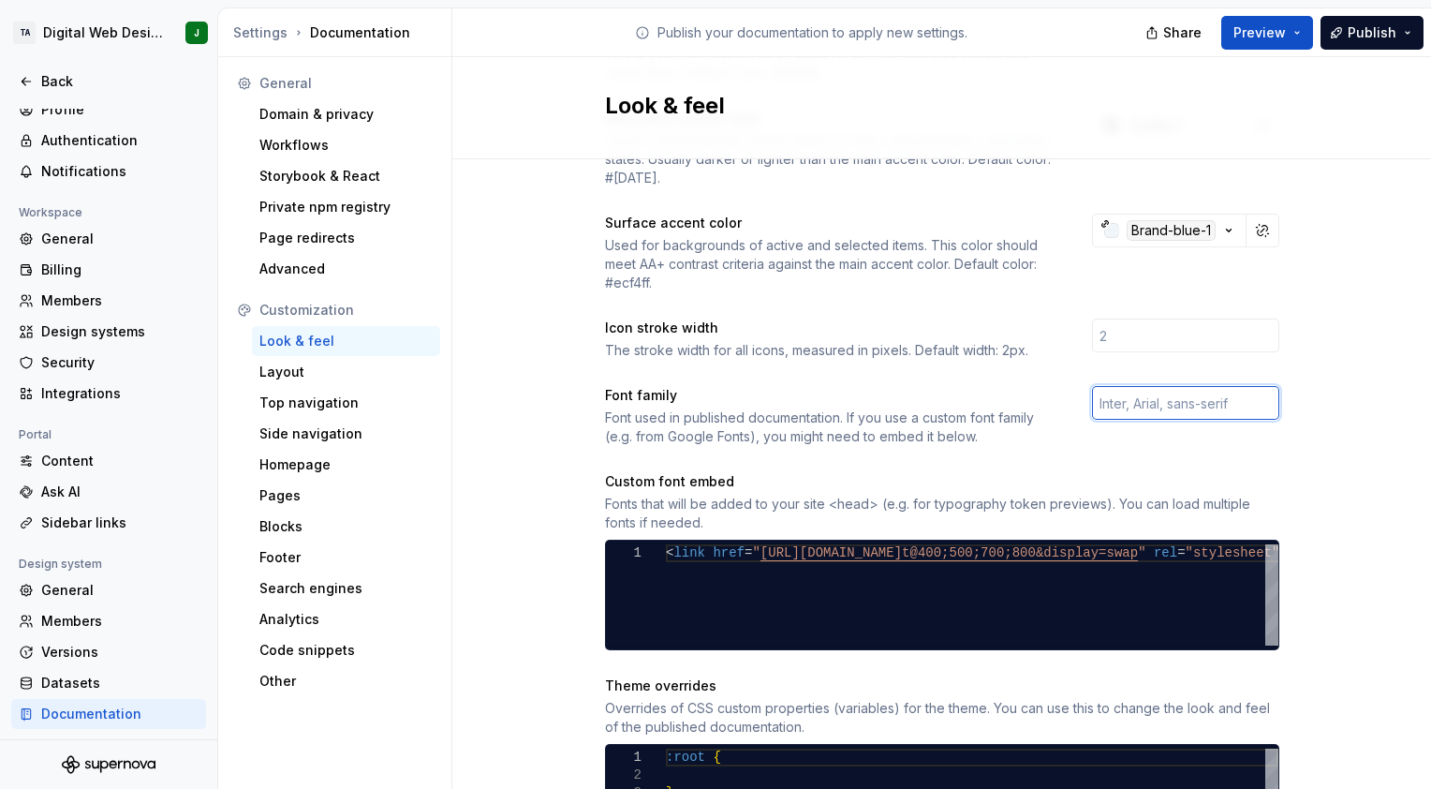
click at [710, 386] on input "text" at bounding box center [1185, 403] width 187 height 34
click at [710, 433] on div "Site logo A company logo that will be displayed on all pages on your documentat…" at bounding box center [942, 386] width 674 height 1343
click at [710, 386] on input "text" at bounding box center [1185, 403] width 187 height 34
click at [710, 634] on div at bounding box center [884, 639] width 436 height 11
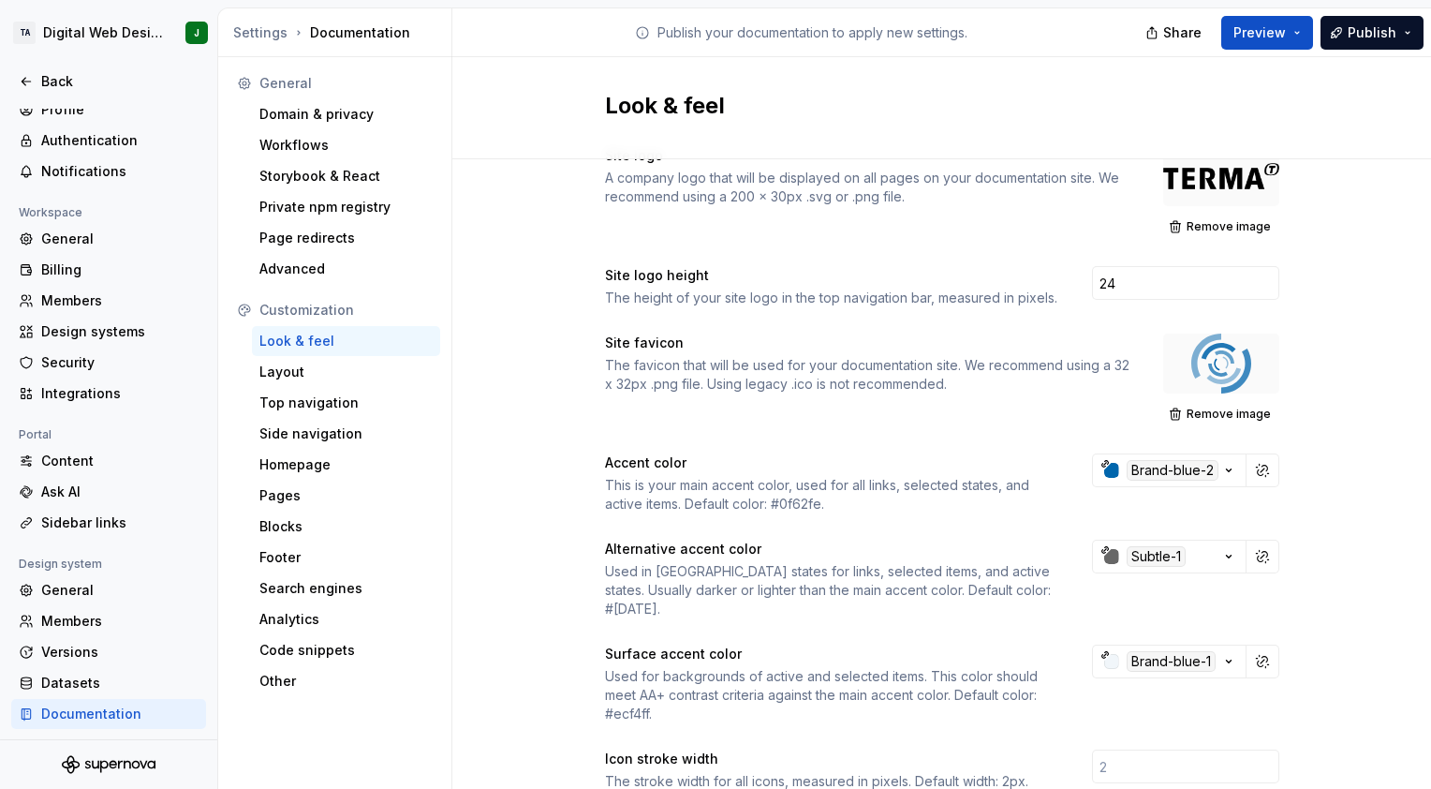
scroll to position [0, 0]
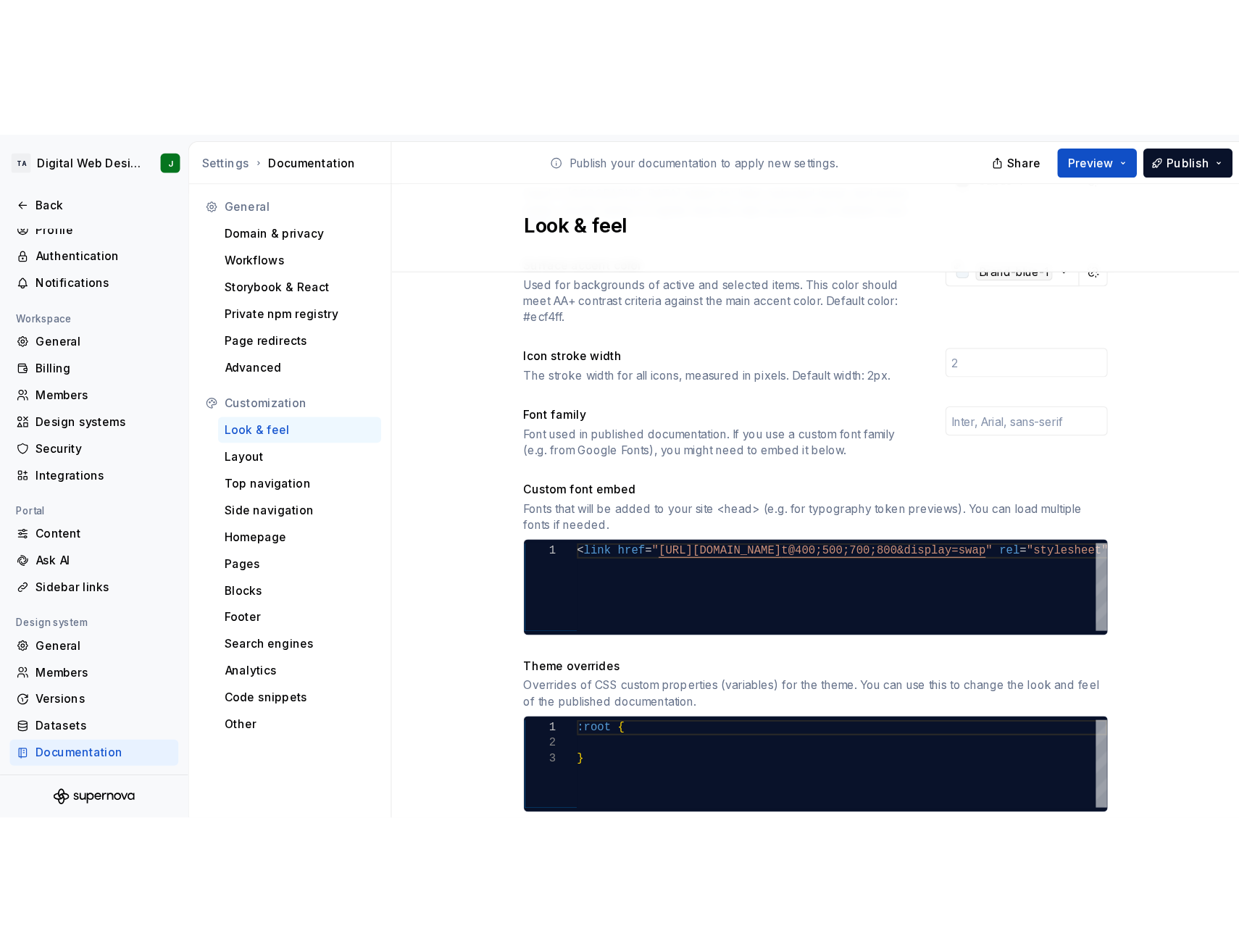
scroll to position [427, 0]
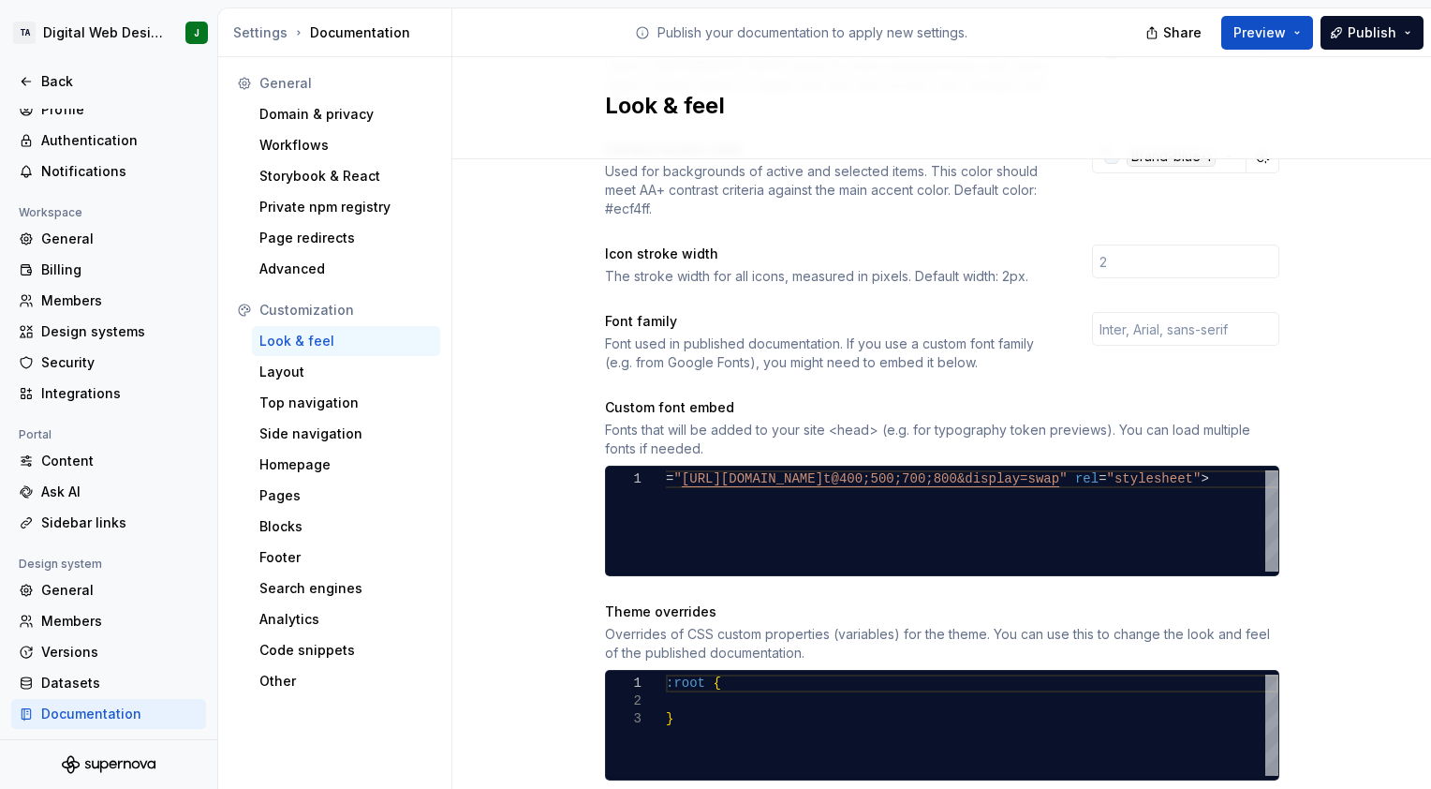
click at [710, 243] on div "Site logo A company logo that will be displayed on all pages on your documentat…" at bounding box center [941, 332] width 979 height 1448
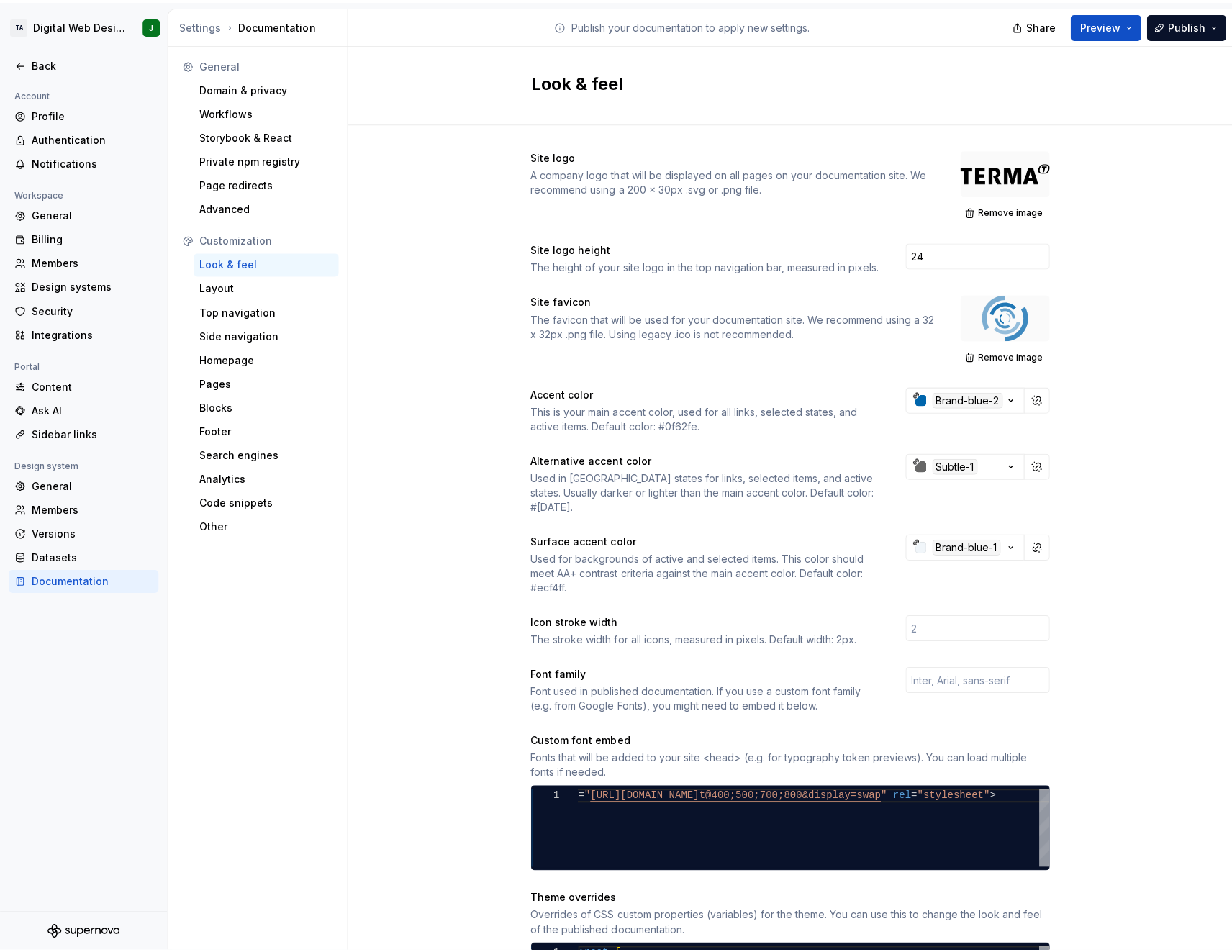
scroll to position [0, 614]
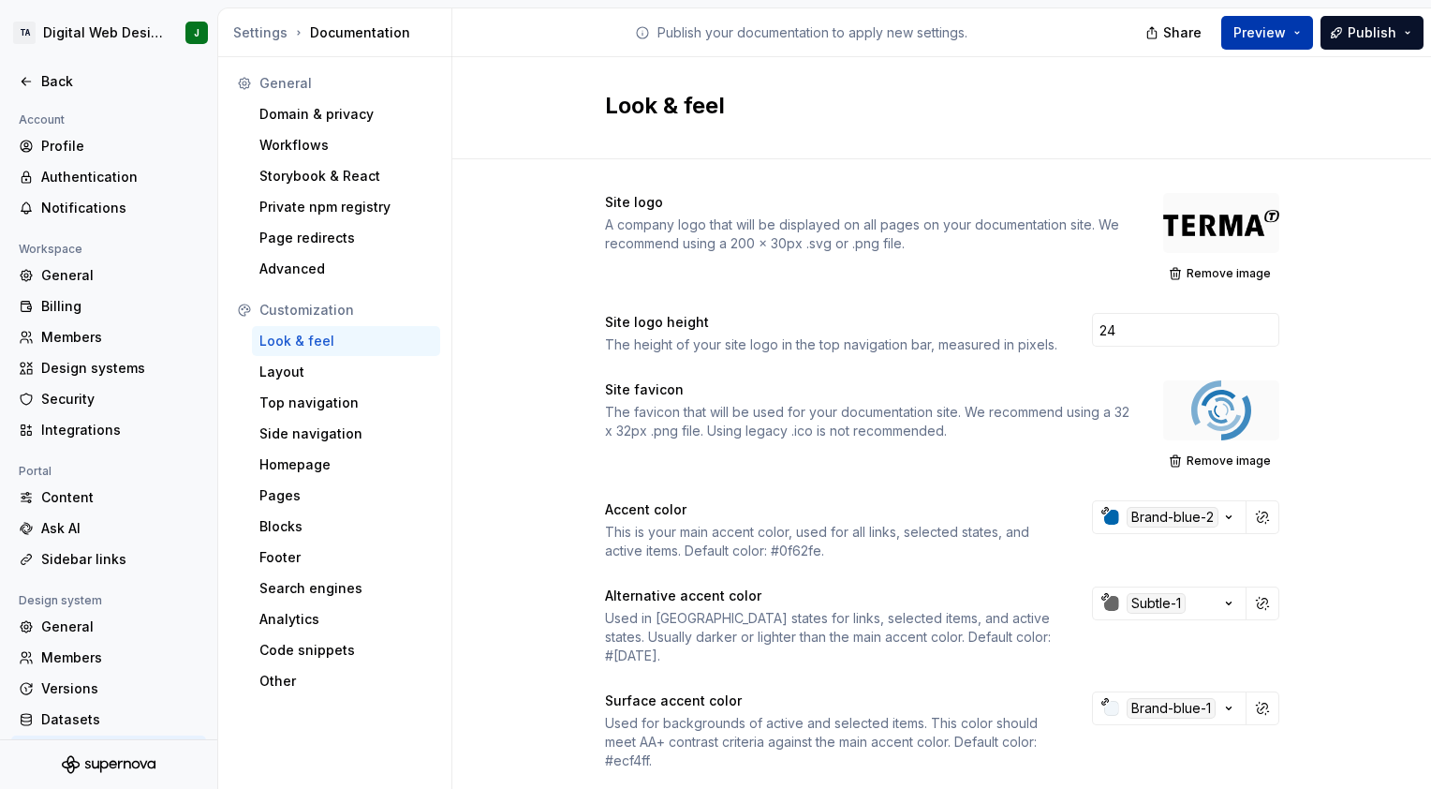
click at [1291, 37] on button "Preview" at bounding box center [1267, 33] width 92 height 34
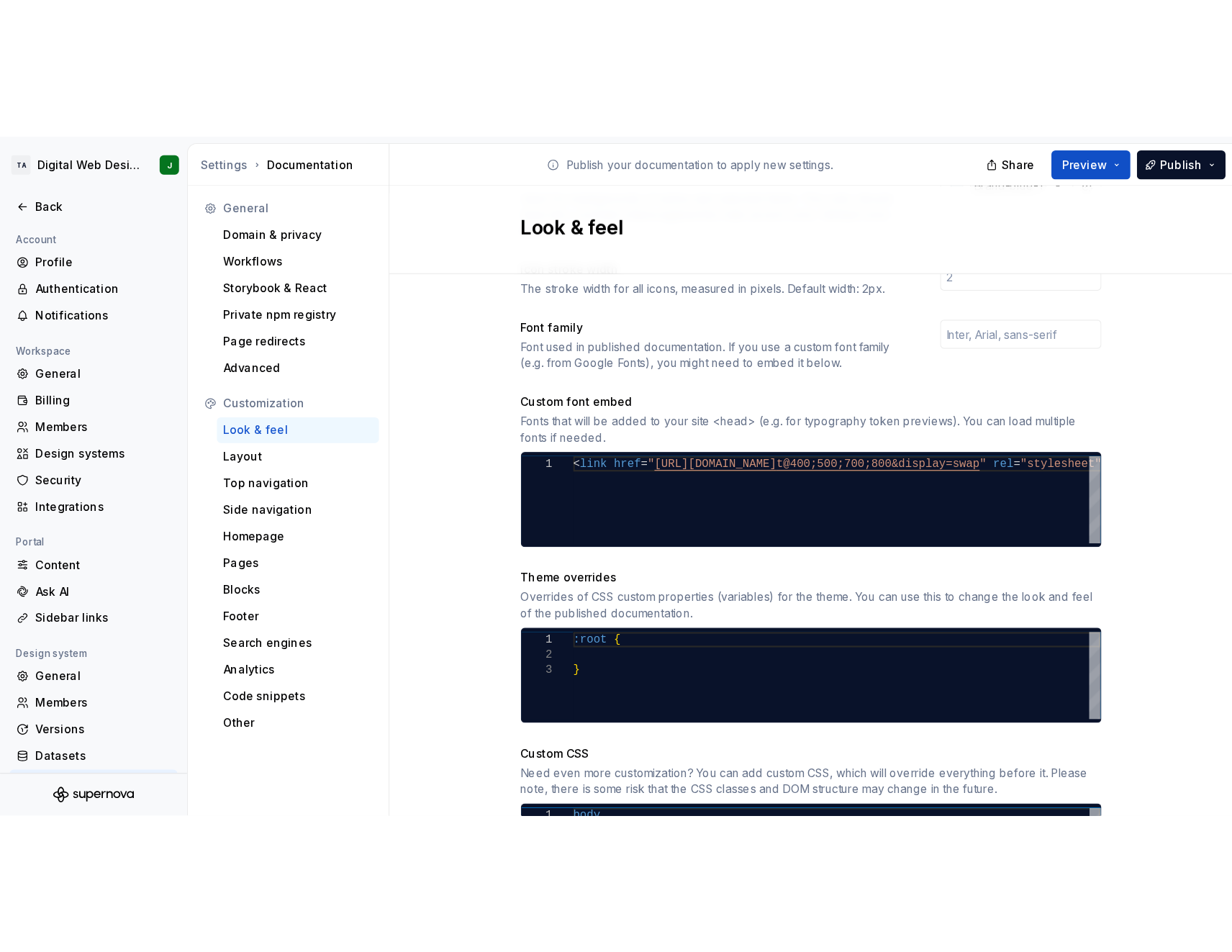
scroll to position [501, 0]
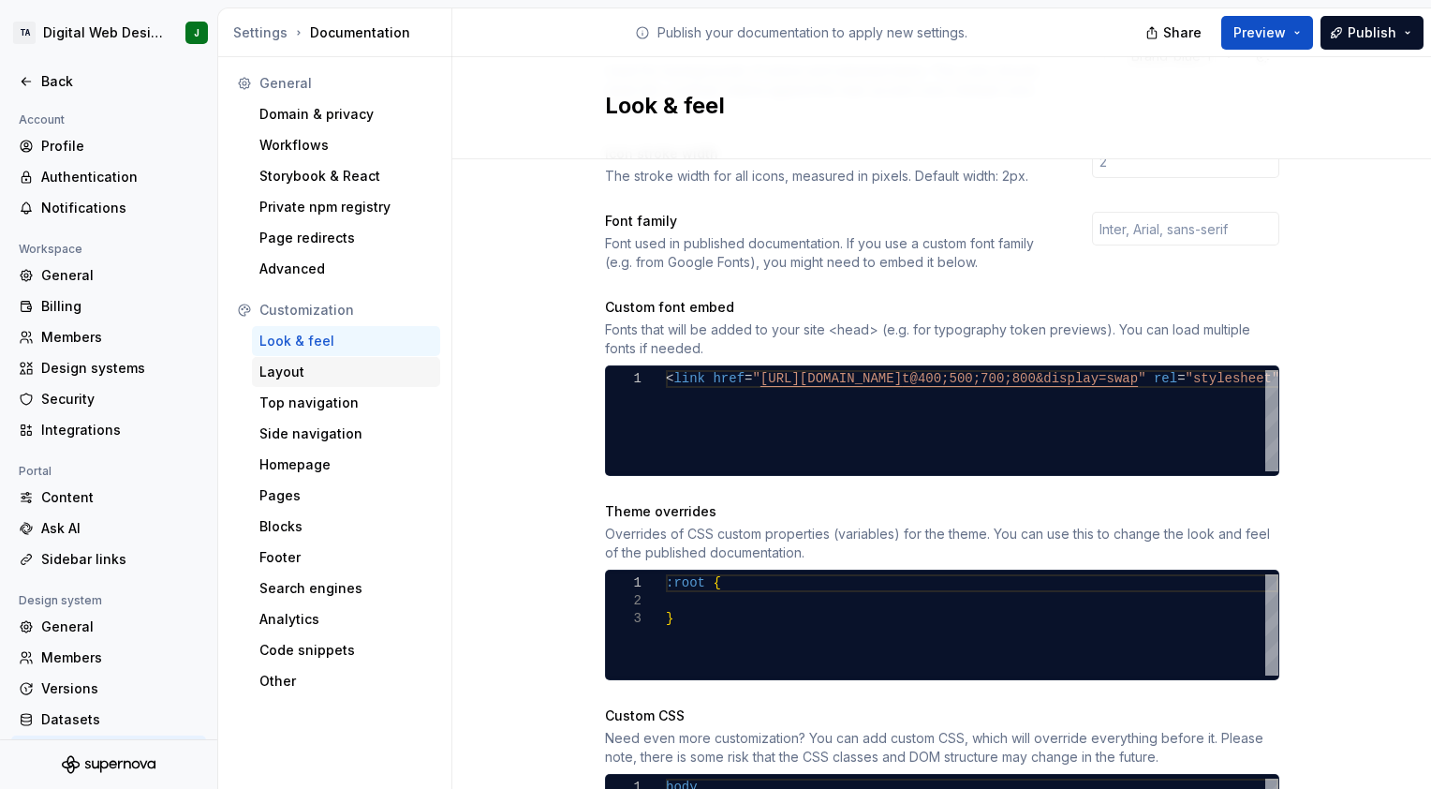
click at [401, 358] on div "Layout" at bounding box center [346, 372] width 188 height 30
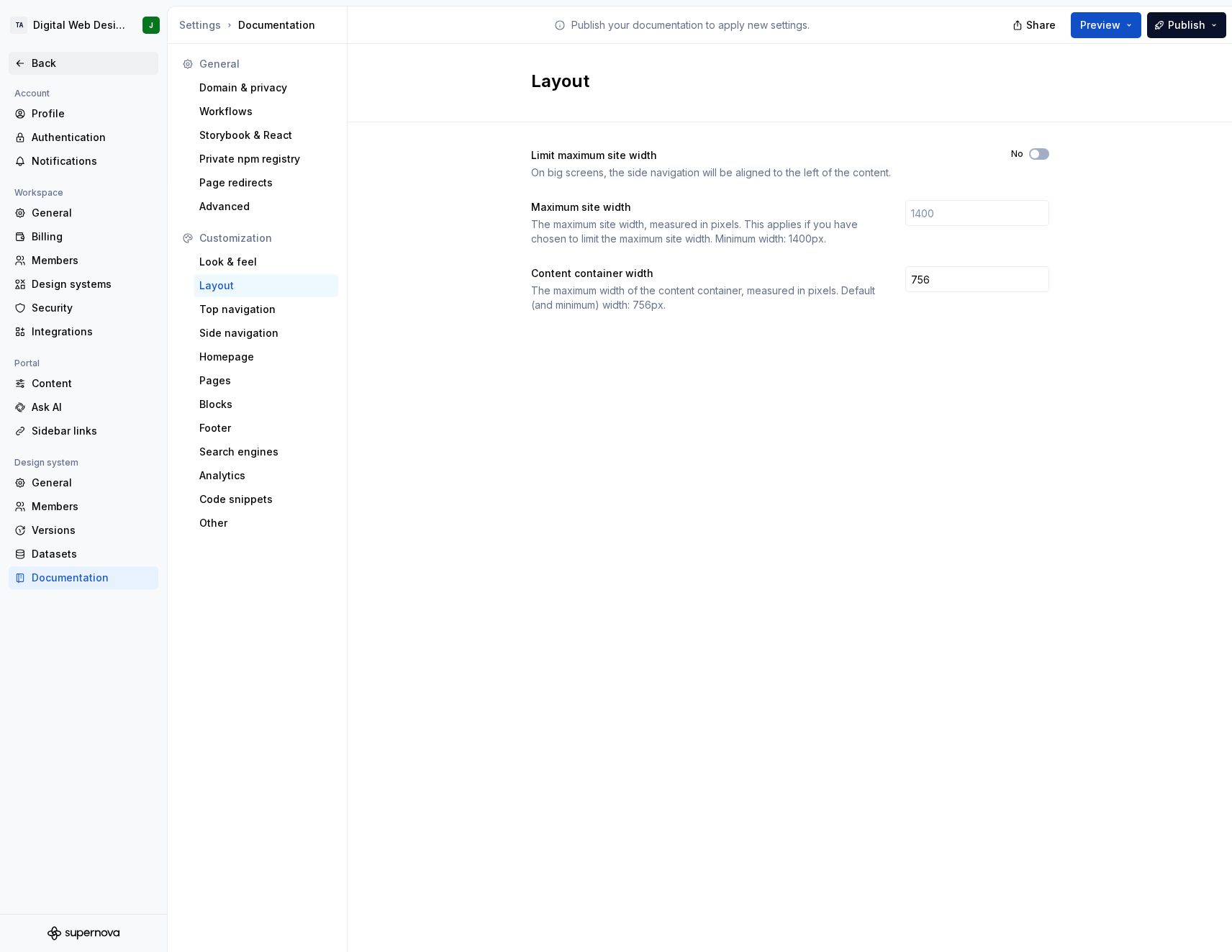
click at [20, 65] on icon at bounding box center [20, 63] width 12 height 12
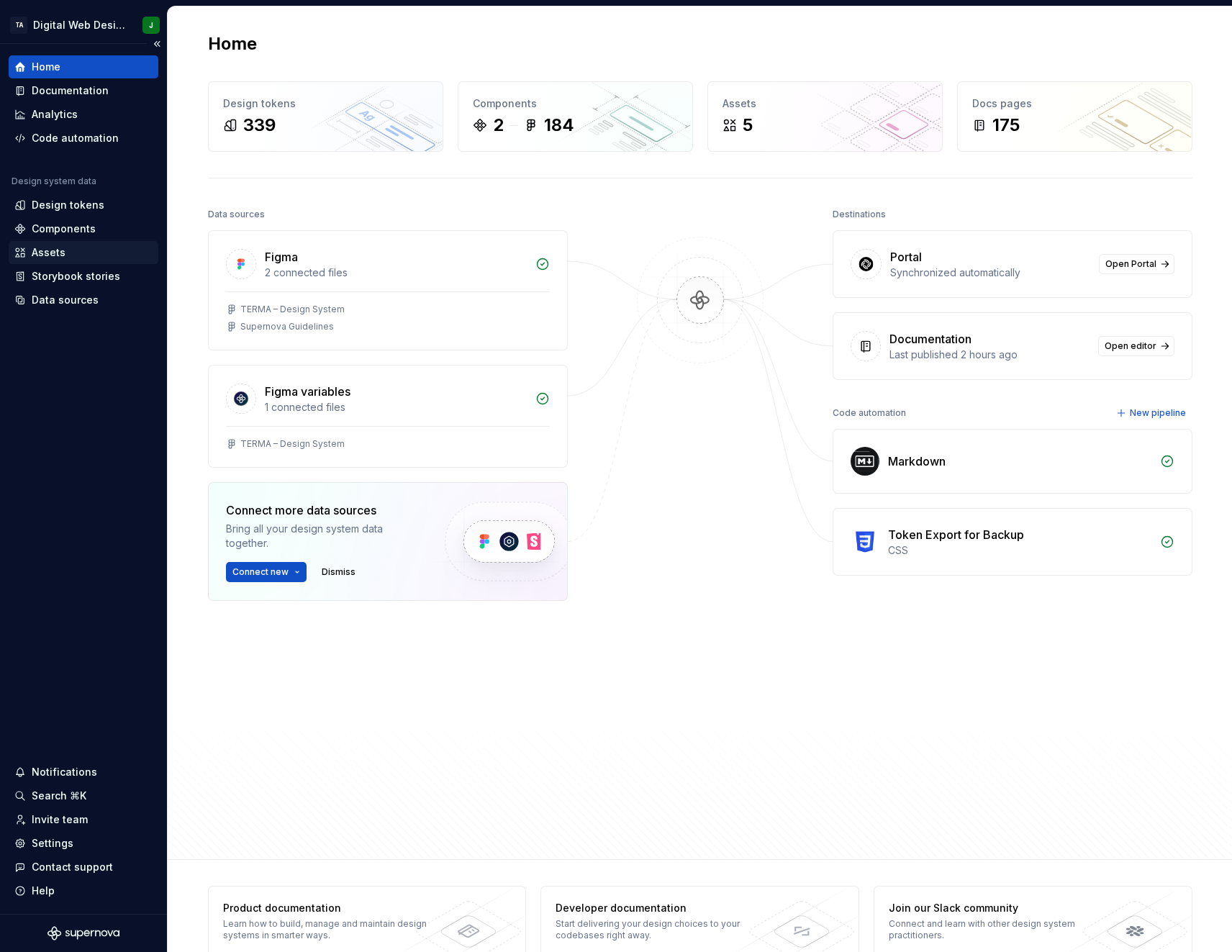
click at [90, 246] on div "Assets" at bounding box center [84, 252] width 138 height 15
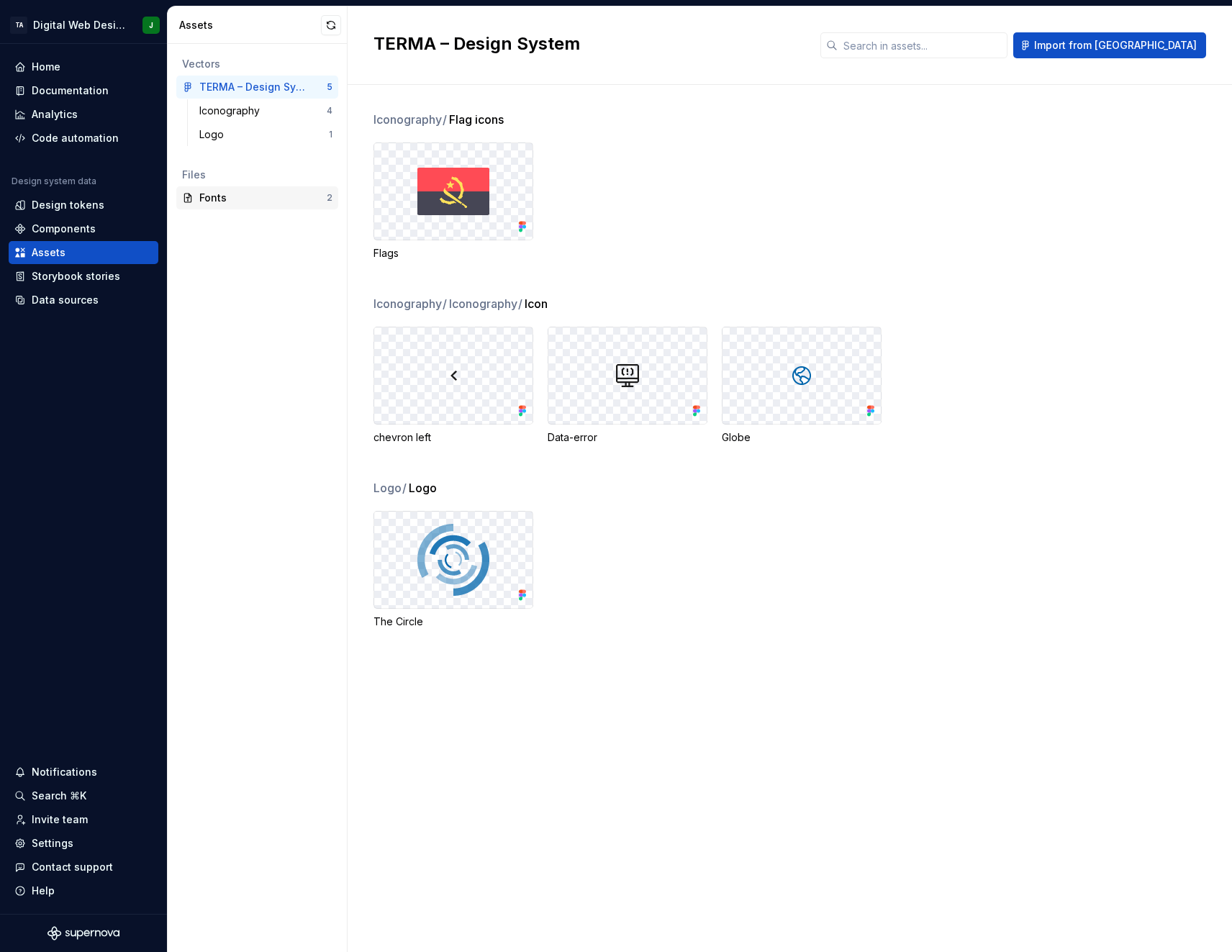
click at [269, 202] on div "Fonts" at bounding box center [263, 197] width 128 height 15
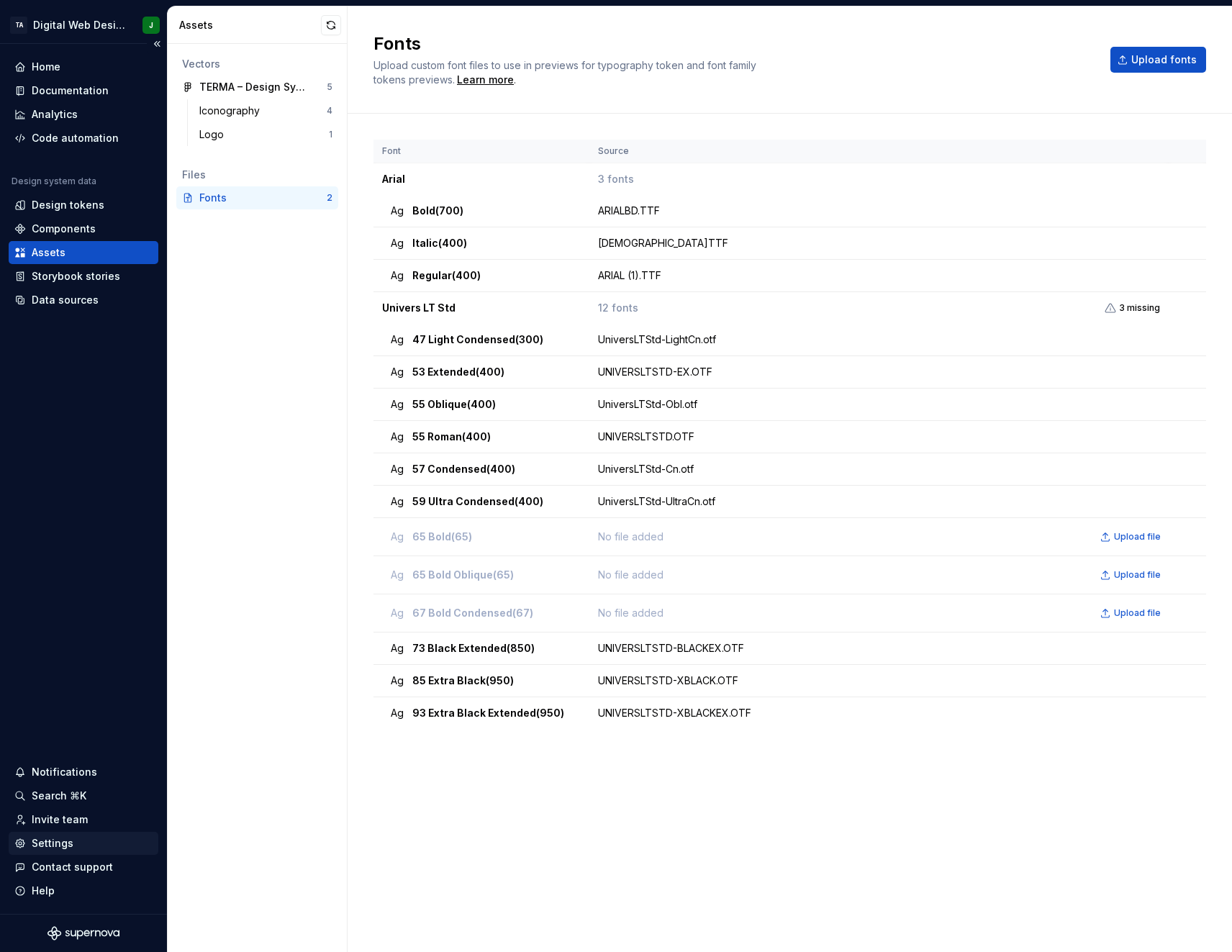
click at [67, 605] on div "Settings" at bounding box center [83, 844] width 150 height 23
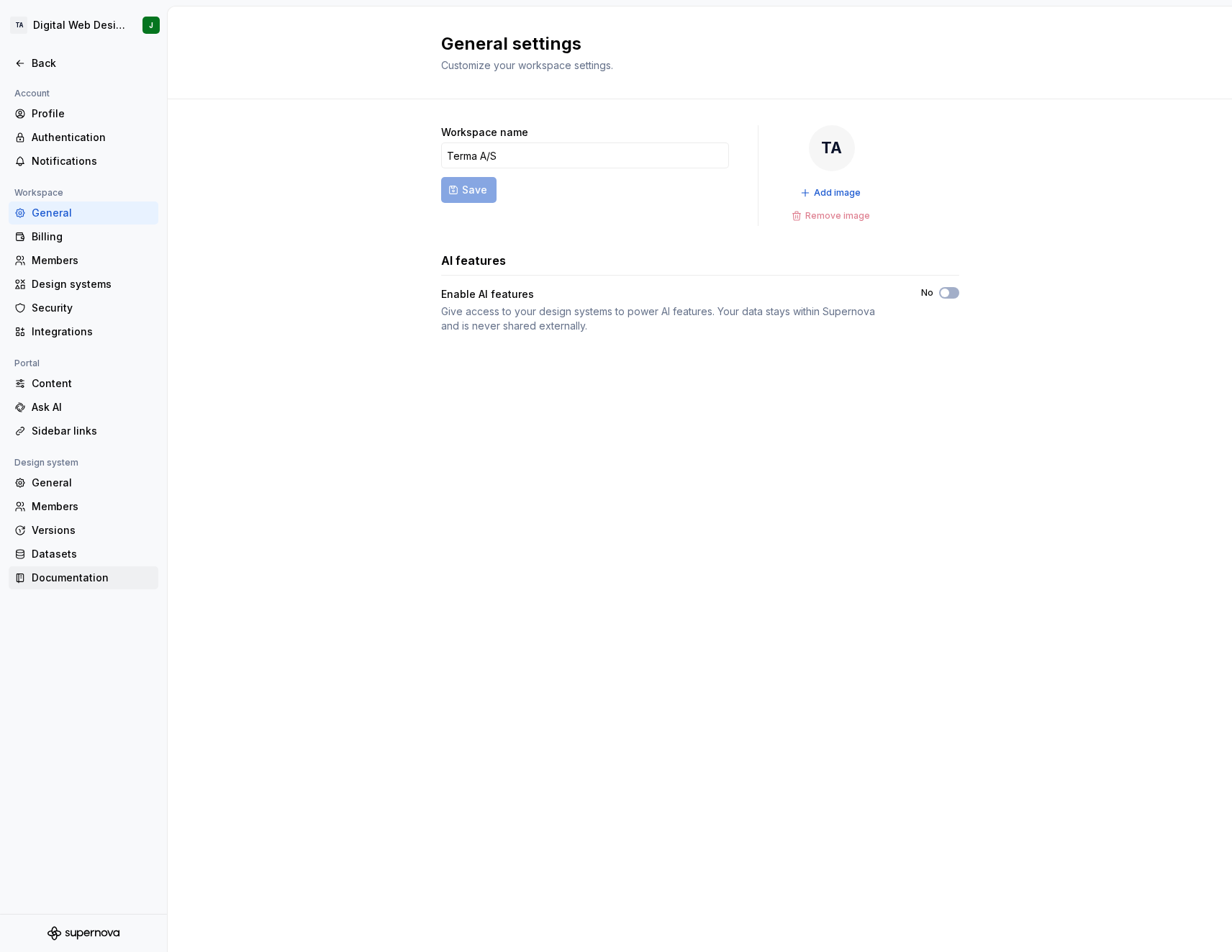
click at [81, 579] on div "Documentation" at bounding box center [91, 578] width 121 height 15
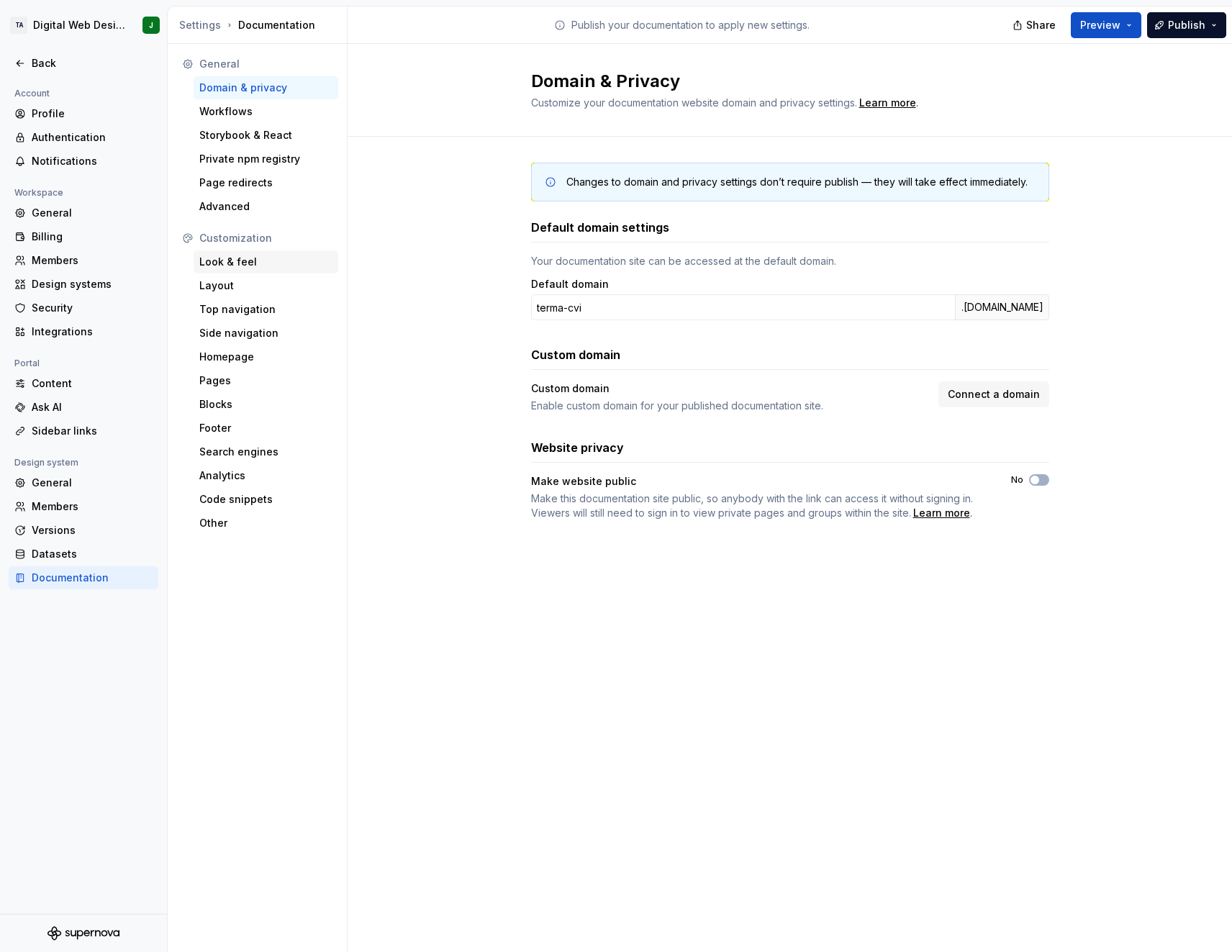
click at [228, 261] on div "Look & feel" at bounding box center [265, 262] width 133 height 15
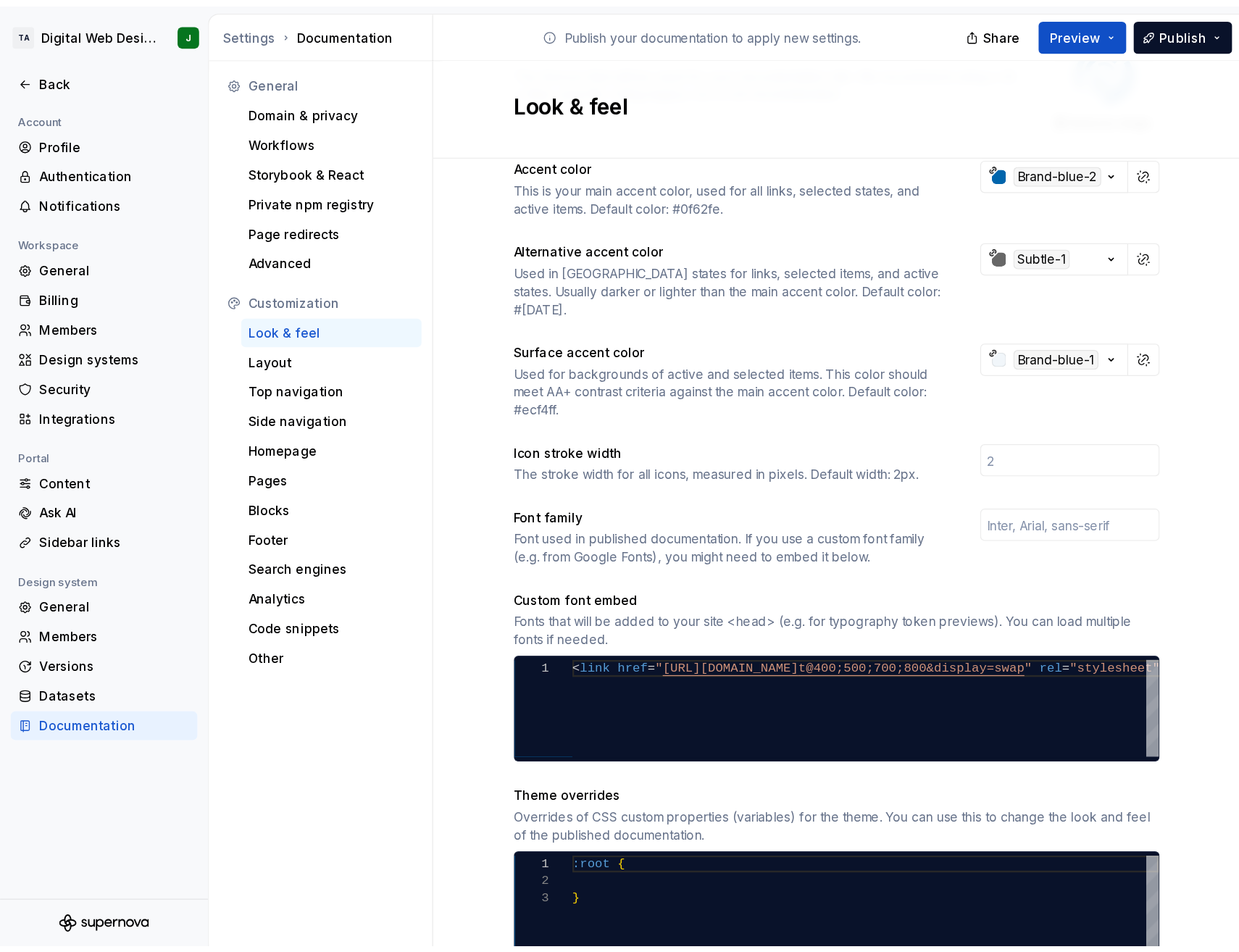
scroll to position [262, 0]
